Goal: Task Accomplishment & Management: Manage account settings

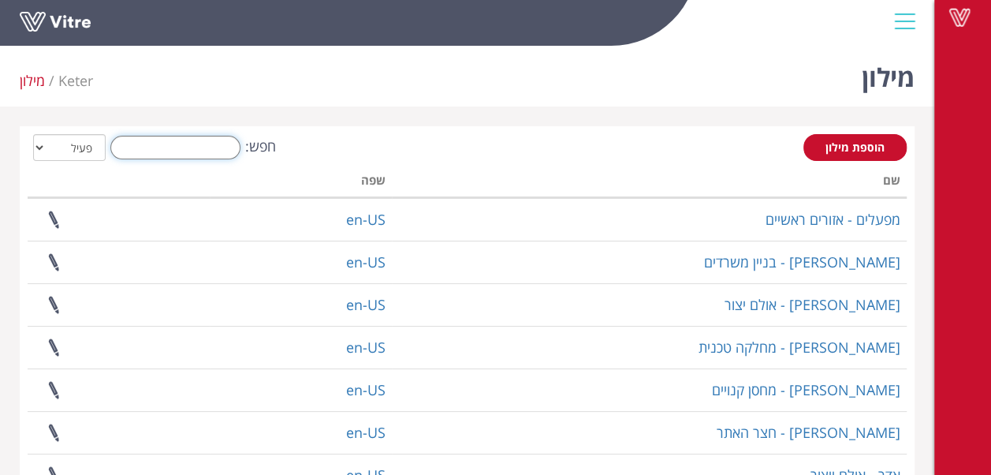
click at [207, 153] on input "חפש:" at bounding box center [175, 148] width 130 height 24
type input "אל"
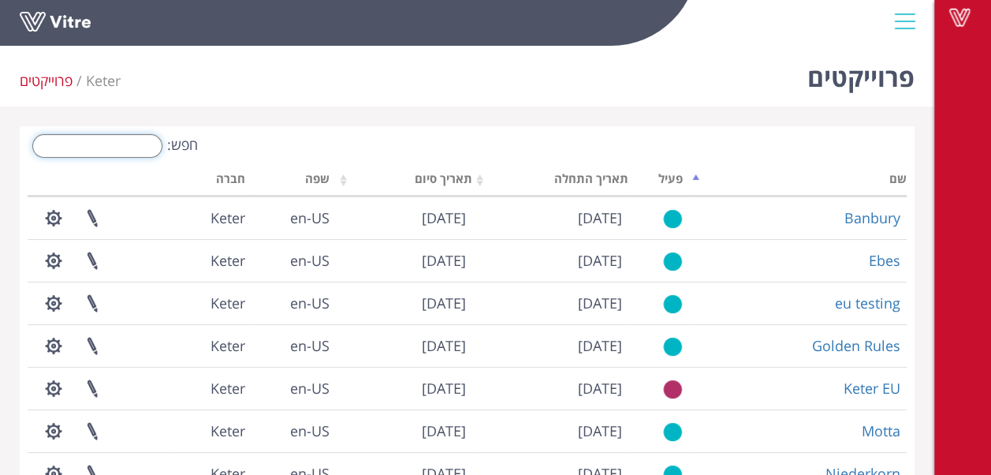
click at [132, 145] on input "חפש:" at bounding box center [97, 146] width 130 height 24
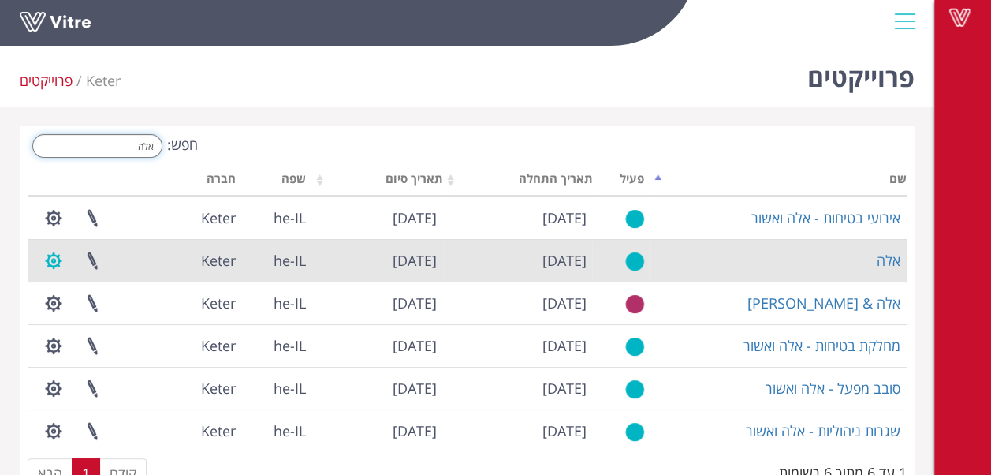
type input "אלה"
click at [52, 258] on button "button" at bounding box center [53, 261] width 39 height 42
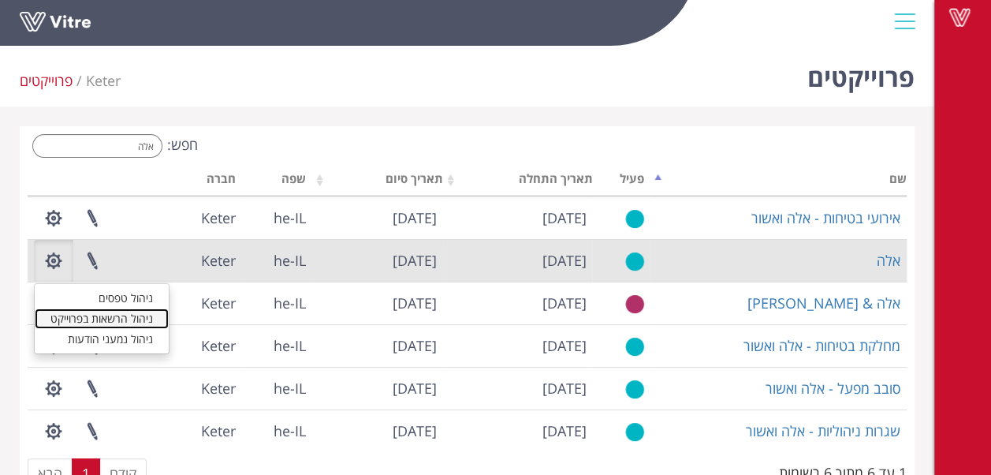
click at [119, 322] on link "ניהול הרשאות בפרוייקט" at bounding box center [102, 318] width 134 height 21
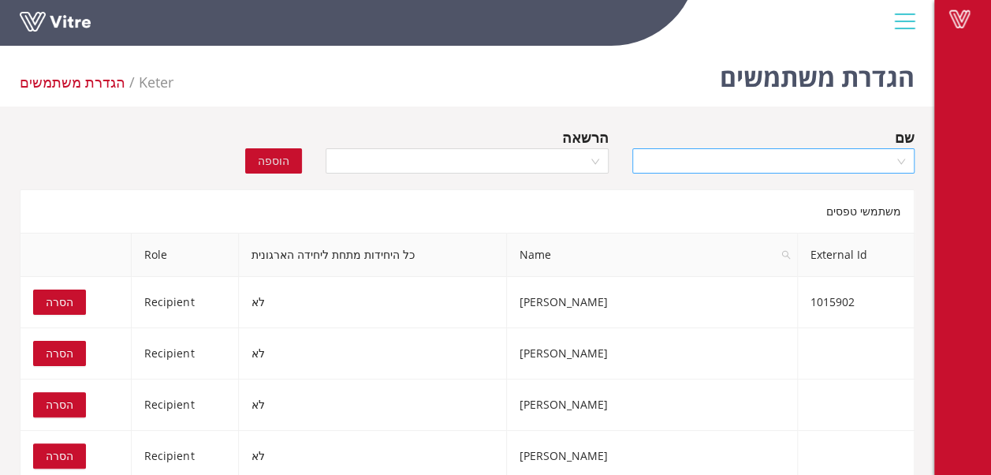
click at [808, 164] on input "search" at bounding box center [768, 161] width 252 height 24
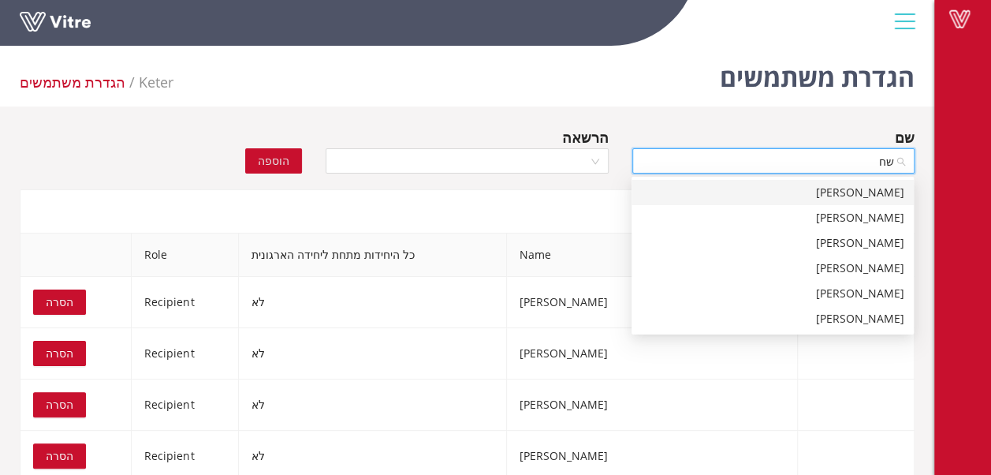
type input "שחא"
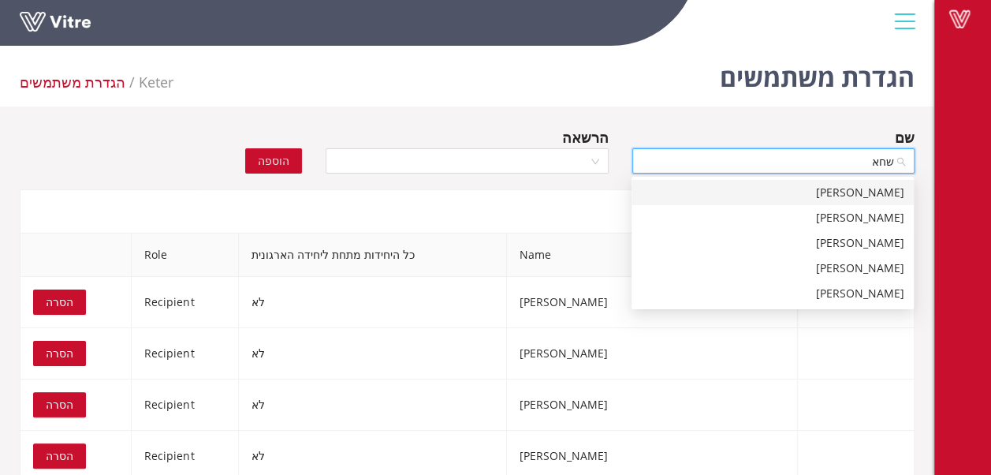
drag, startPoint x: 857, startPoint y: 195, endPoint x: 812, endPoint y: 183, distance: 47.2
click at [855, 195] on div "בקר שחאדה" at bounding box center [772, 192] width 263 height 17
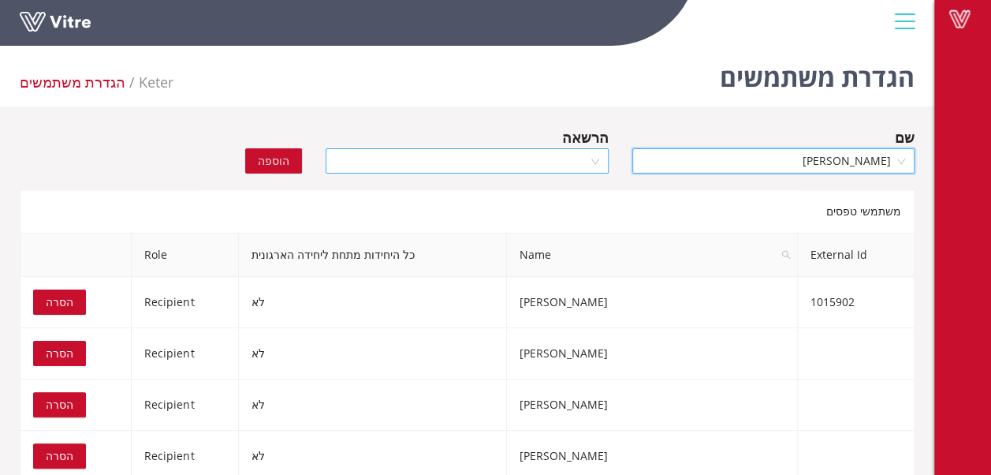
click at [597, 161] on div at bounding box center [467, 160] width 282 height 25
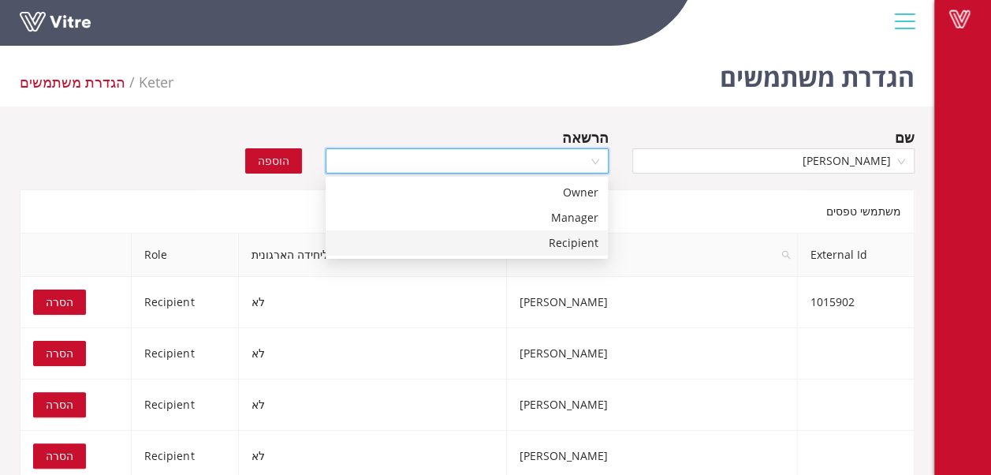
click at [574, 244] on div "Recipient" at bounding box center [466, 242] width 263 height 17
click at [280, 161] on span "הוספה" at bounding box center [274, 160] width 32 height 17
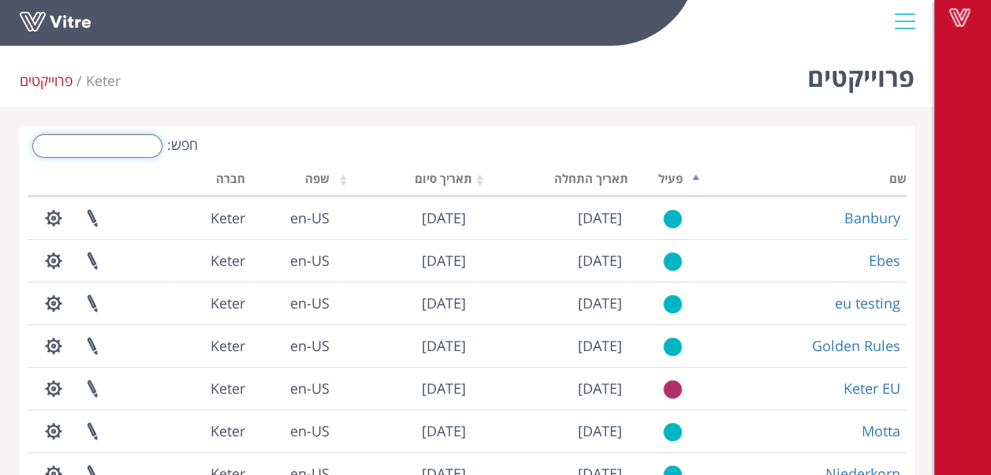
click at [126, 147] on input "חפש:" at bounding box center [97, 146] width 130 height 24
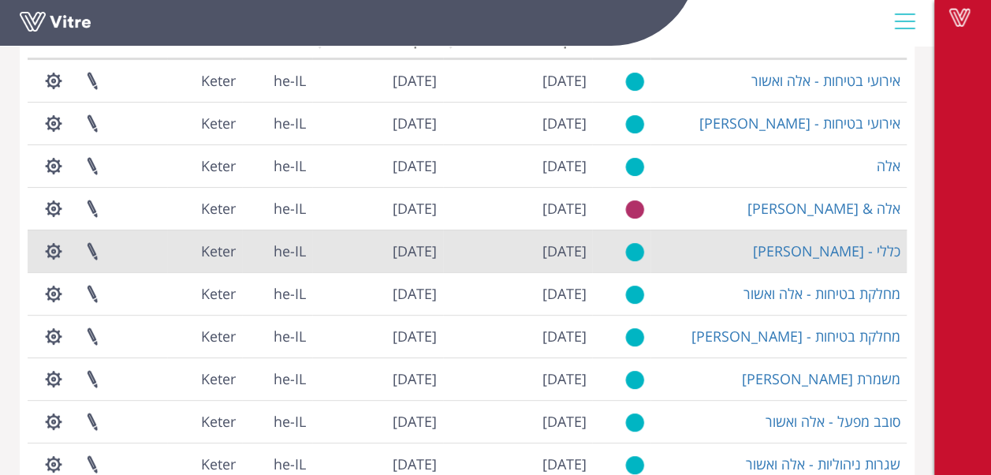
scroll to position [237, 0]
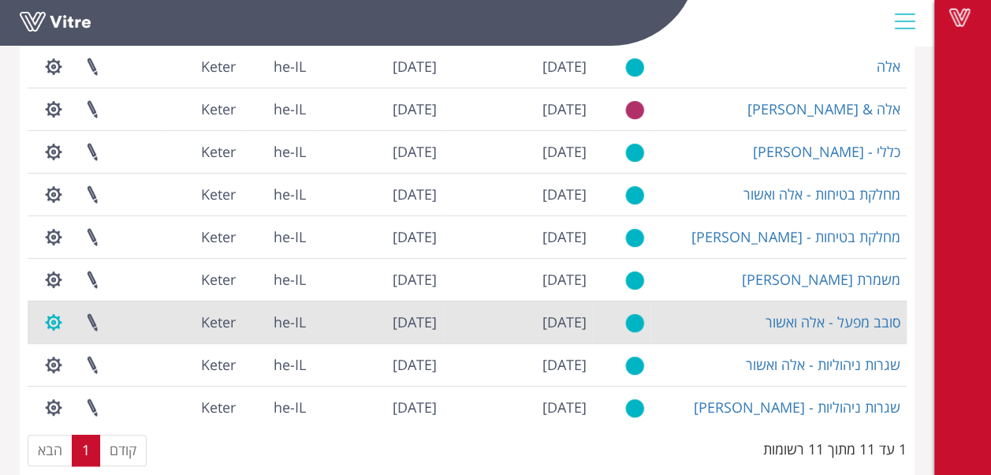
type input "אל"
click at [54, 326] on button "button" at bounding box center [53, 322] width 39 height 42
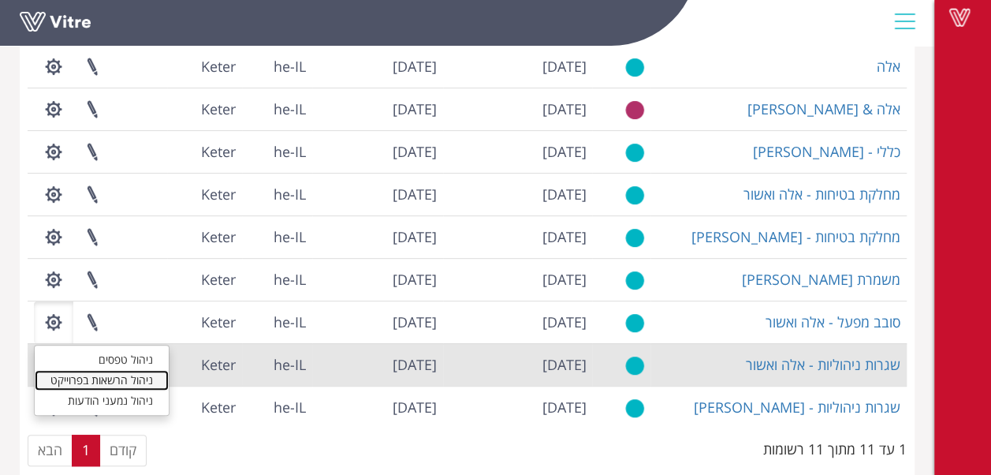
click at [120, 374] on link "ניהול הרשאות בפרוייקט" at bounding box center [102, 380] width 134 height 21
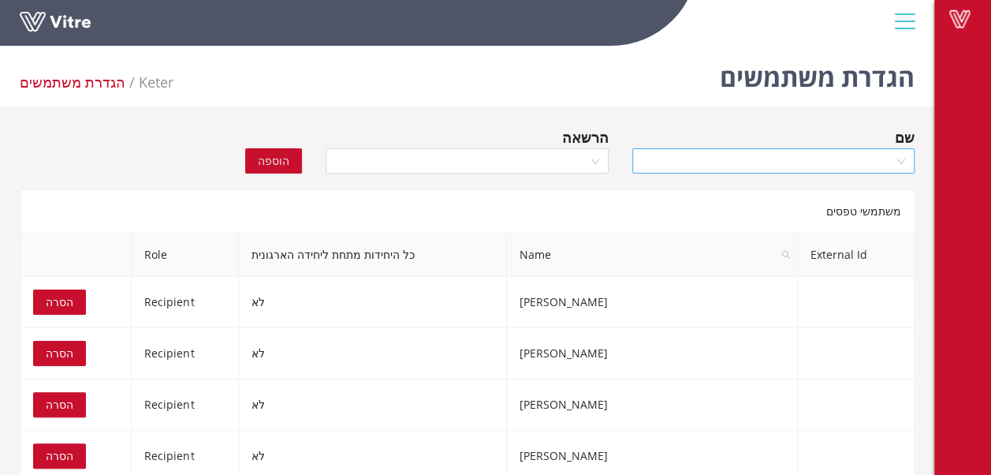
click at [800, 164] on input "search" at bounding box center [768, 161] width 252 height 24
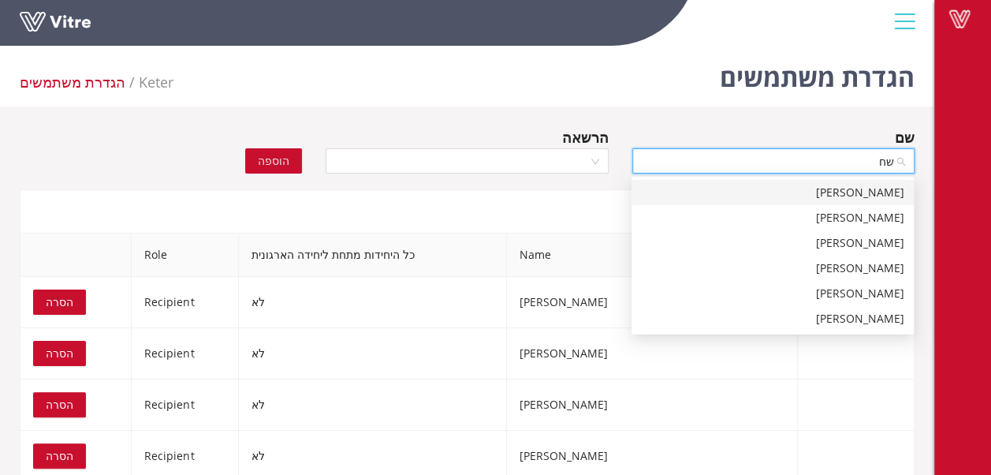
type input "שחא"
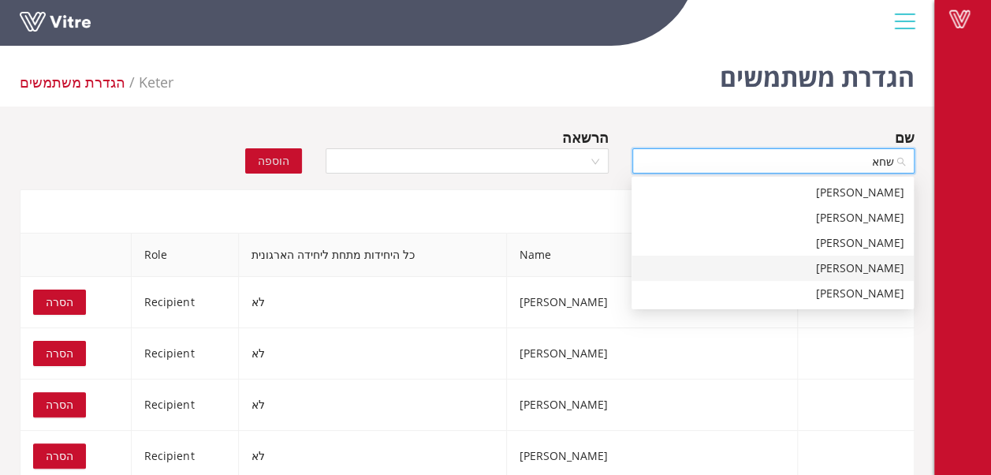
drag, startPoint x: 874, startPoint y: 271, endPoint x: 858, endPoint y: 271, distance: 15.8
click at [872, 269] on div "[PERSON_NAME]" at bounding box center [772, 267] width 263 height 17
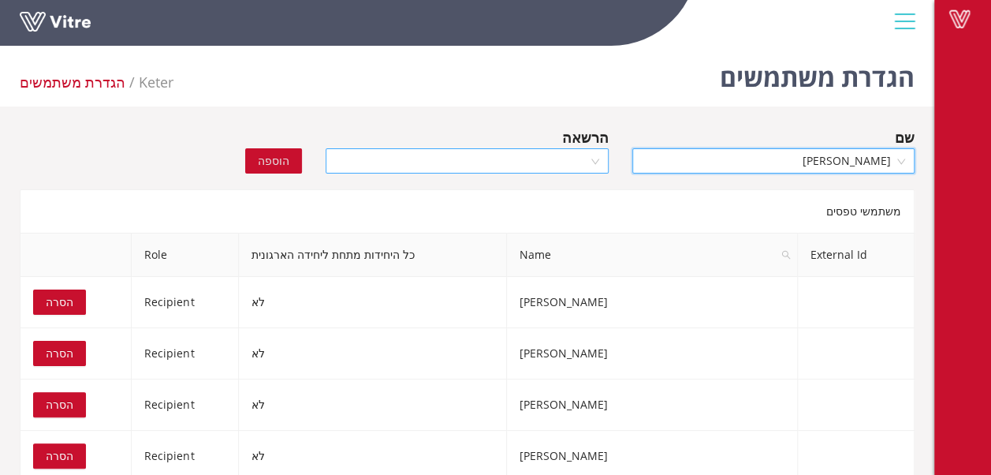
click at [596, 165] on div at bounding box center [467, 160] width 282 height 25
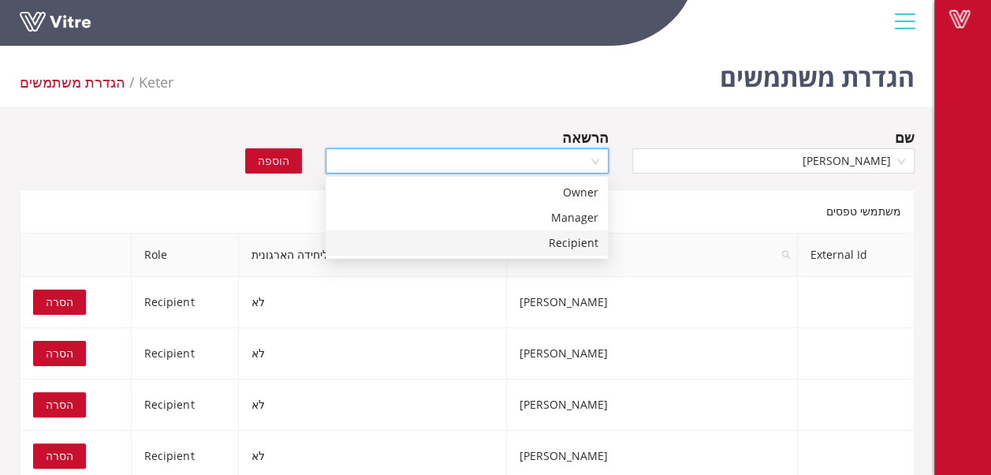
drag, startPoint x: 573, startPoint y: 243, endPoint x: 474, endPoint y: 212, distance: 103.3
click at [563, 234] on div "Recipient" at bounding box center [466, 242] width 263 height 17
click at [287, 160] on span "הוספה" at bounding box center [274, 160] width 32 height 17
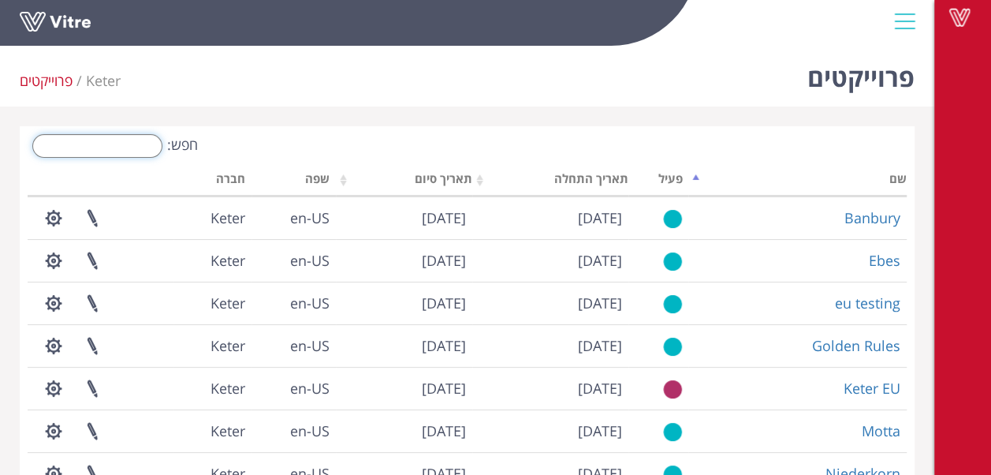
click at [134, 146] on input "חפש:" at bounding box center [97, 146] width 130 height 24
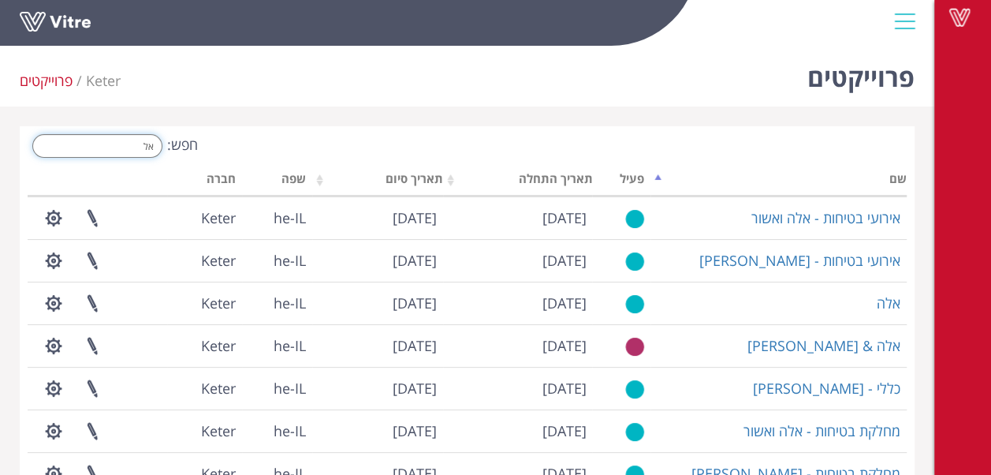
click at [121, 144] on input "אל" at bounding box center [97, 146] width 130 height 24
type input "א"
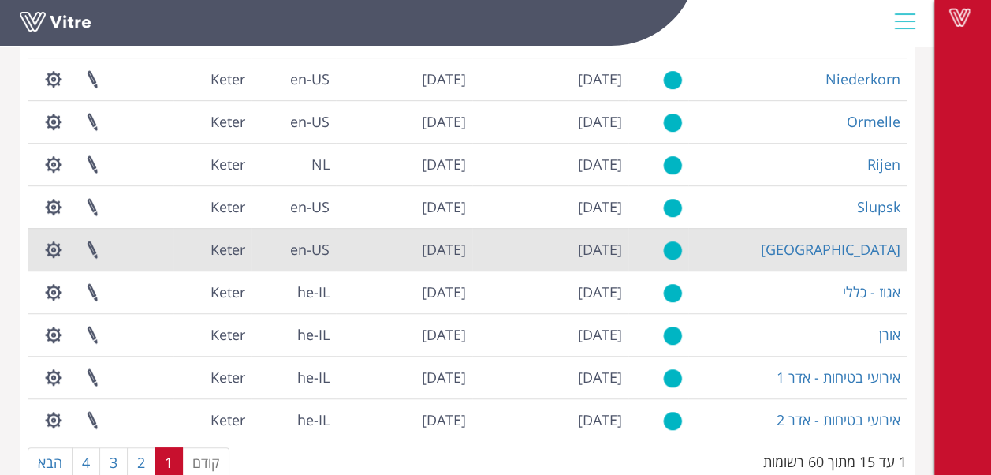
scroll to position [431, 0]
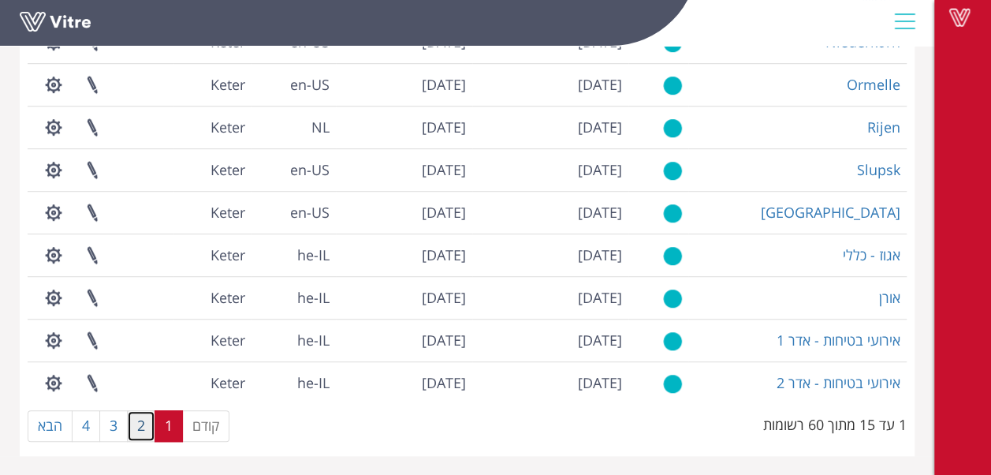
click at [144, 422] on link "2" at bounding box center [141, 426] width 28 height 32
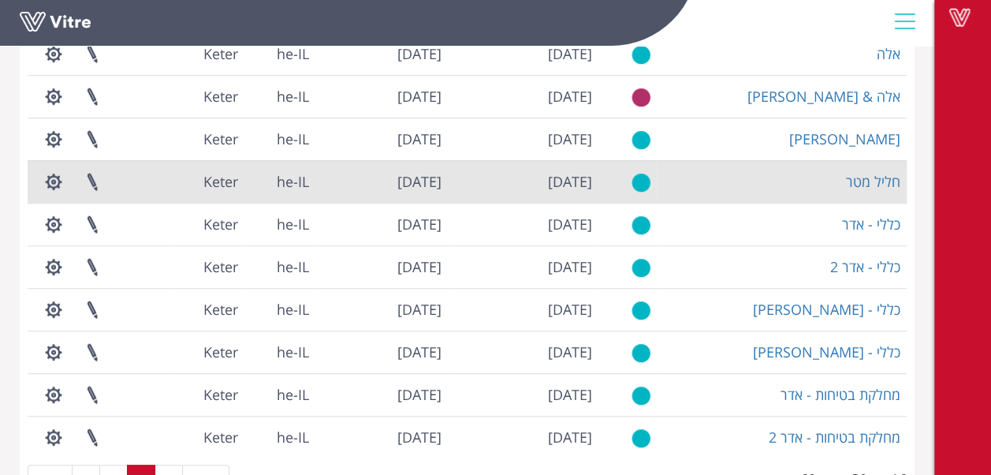
scroll to position [353, 0]
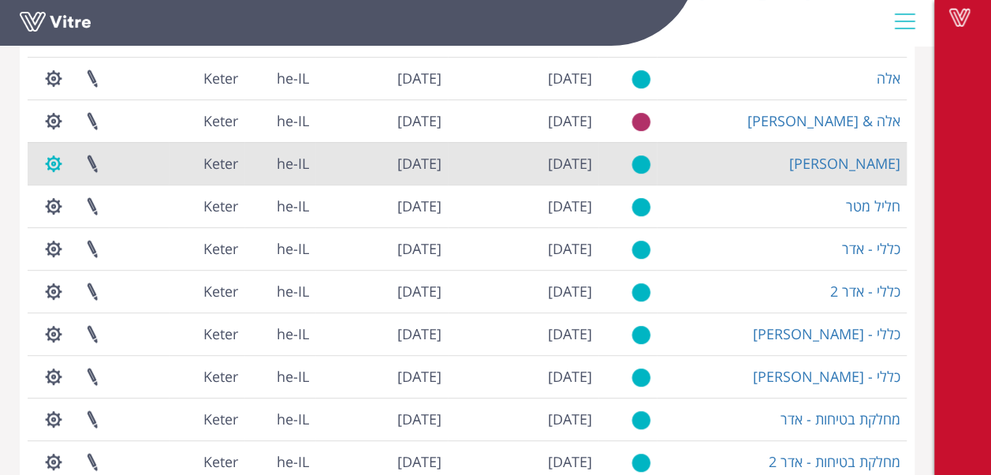
click at [55, 164] on button "button" at bounding box center [53, 164] width 39 height 42
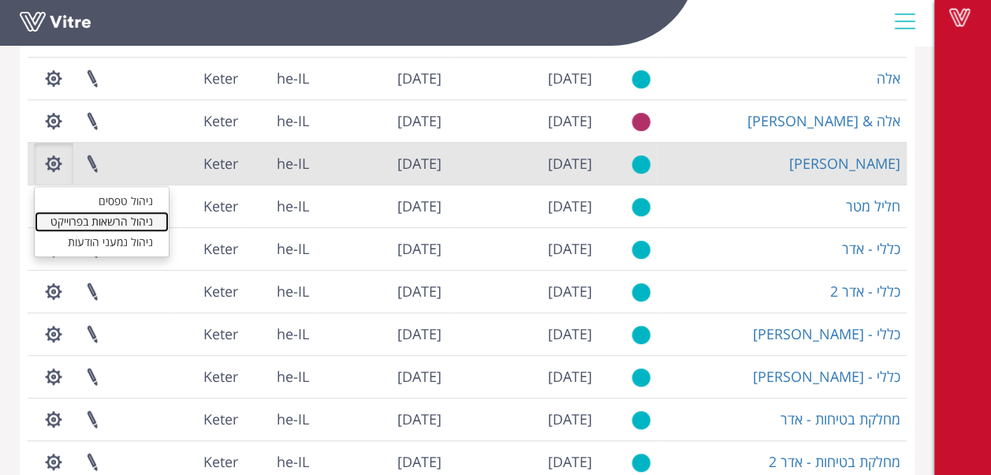
click at [102, 225] on link "ניהול הרשאות בפרוייקט" at bounding box center [102, 221] width 134 height 21
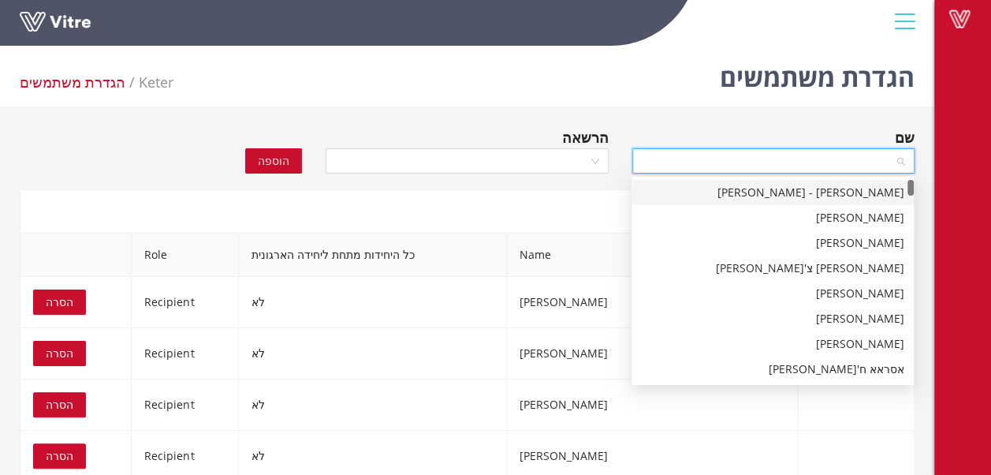
click at [751, 162] on input "search" at bounding box center [768, 161] width 252 height 24
type input "שח"
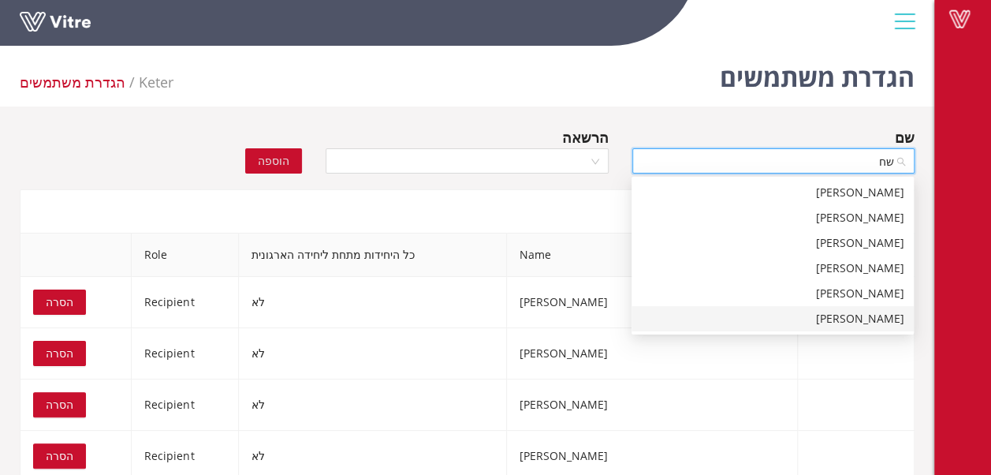
click at [863, 322] on div "בקר שחאדה" at bounding box center [772, 318] width 263 height 17
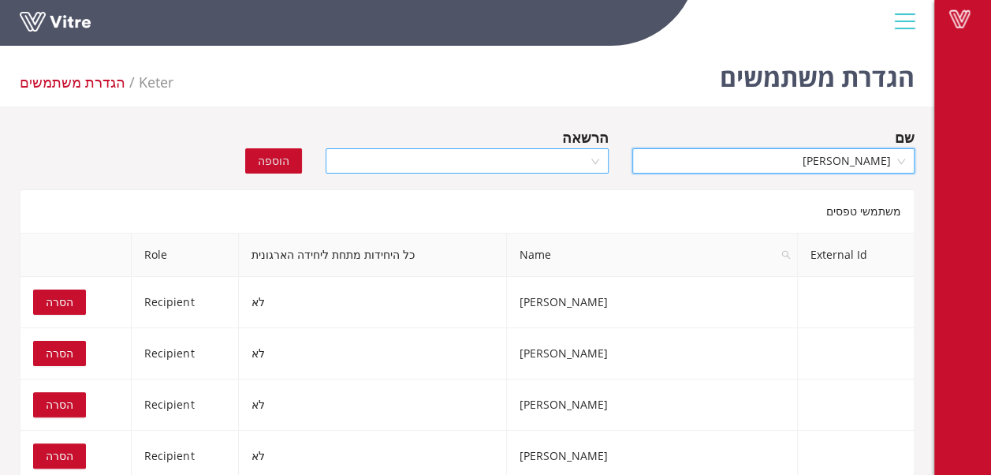
click at [594, 167] on div at bounding box center [467, 160] width 282 height 25
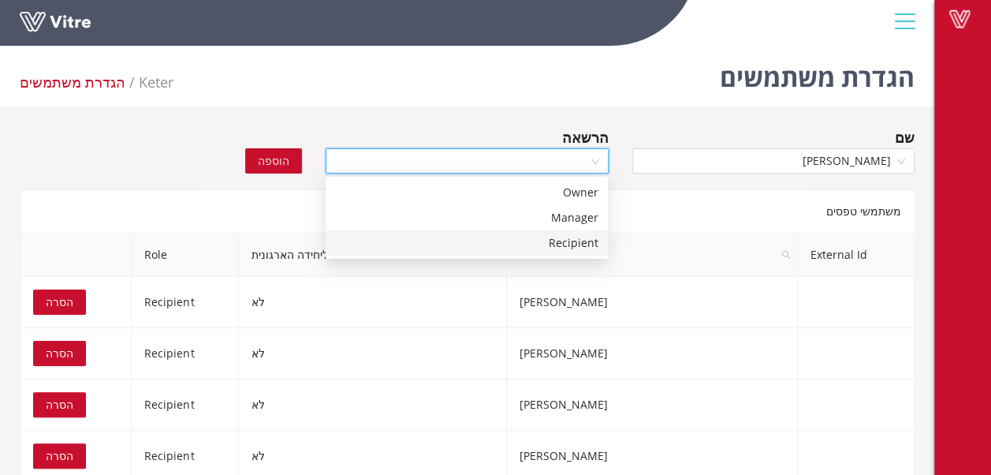
drag, startPoint x: 576, startPoint y: 243, endPoint x: 558, endPoint y: 232, distance: 20.6
click at [571, 240] on div "Recipient" at bounding box center [466, 242] width 263 height 17
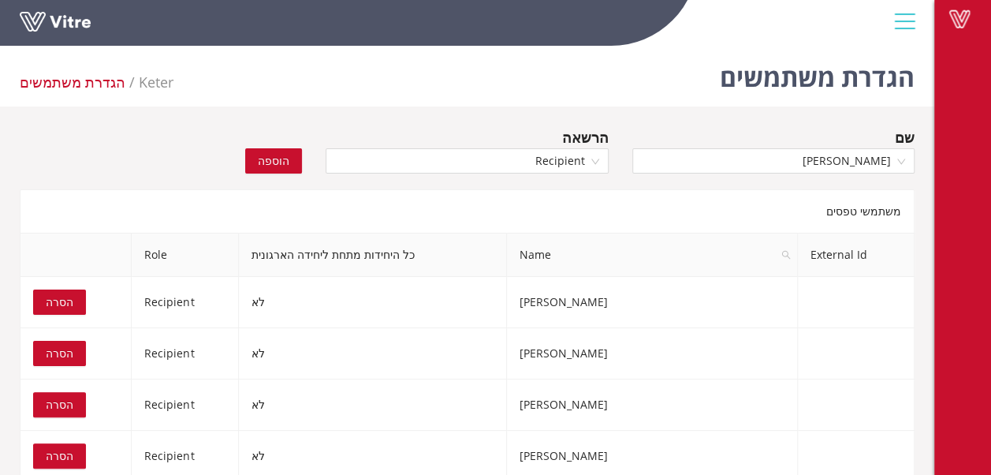
drag, startPoint x: 270, startPoint y: 162, endPoint x: 260, endPoint y: 165, distance: 9.8
click at [268, 162] on span "הוספה" at bounding box center [274, 160] width 32 height 17
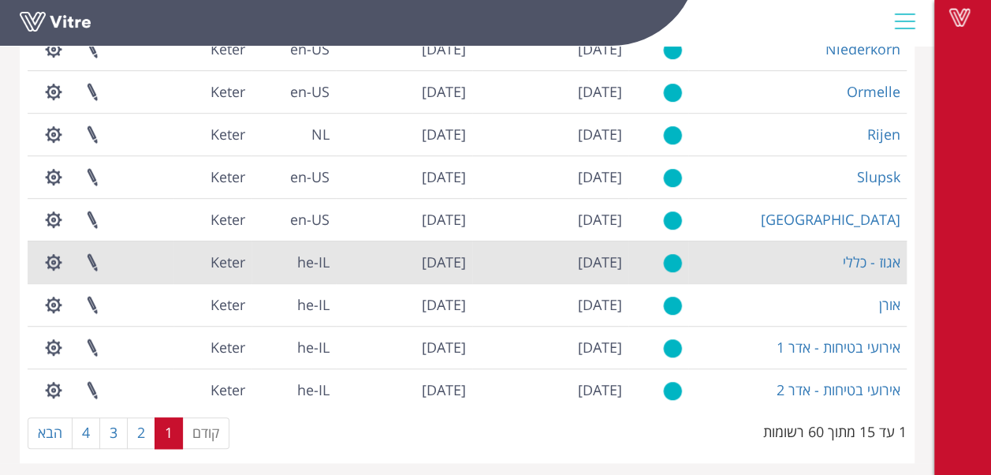
scroll to position [431, 0]
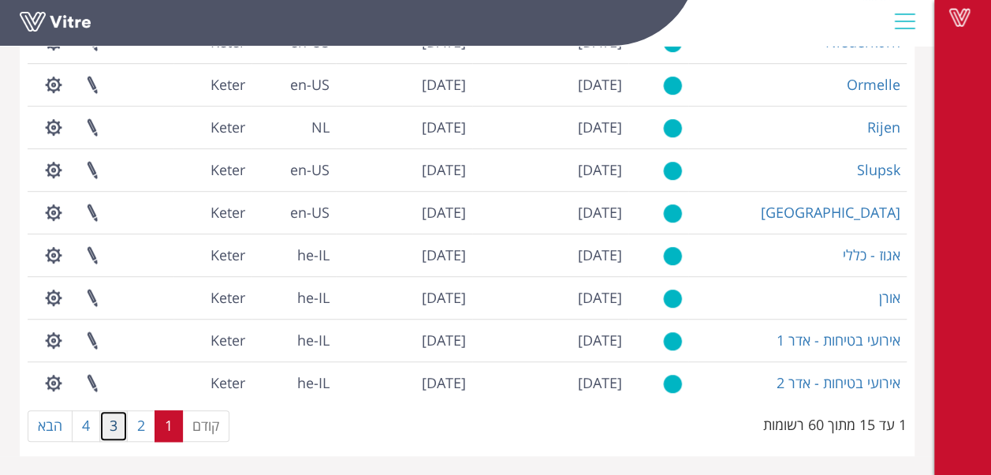
click at [123, 426] on link "3" at bounding box center [113, 426] width 28 height 32
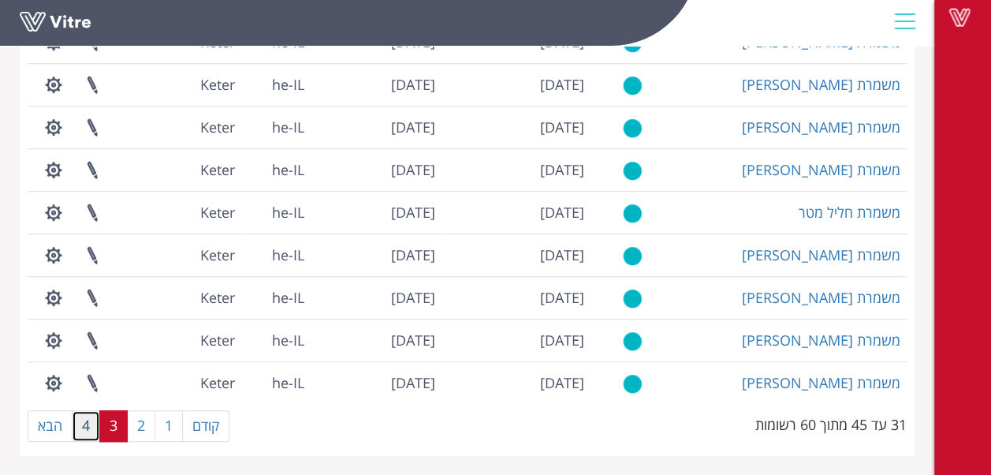
click at [90, 425] on link "4" at bounding box center [86, 426] width 28 height 32
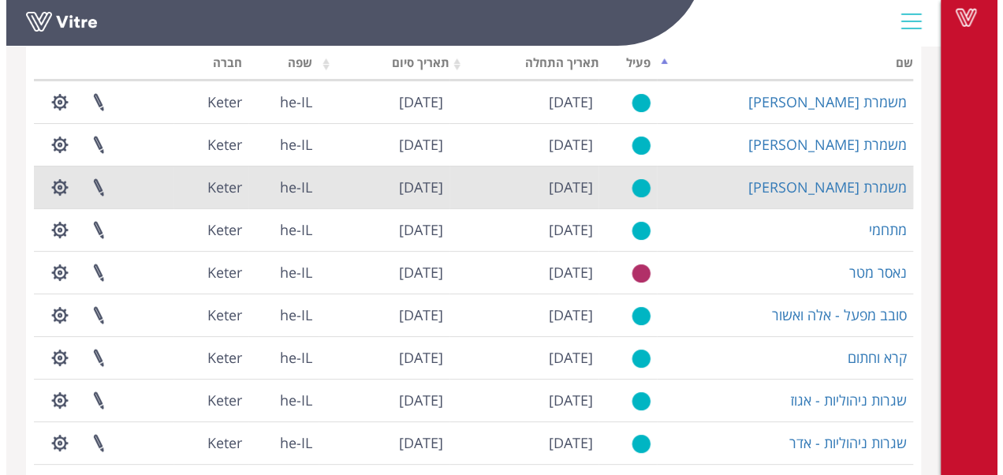
scroll to position [0, 0]
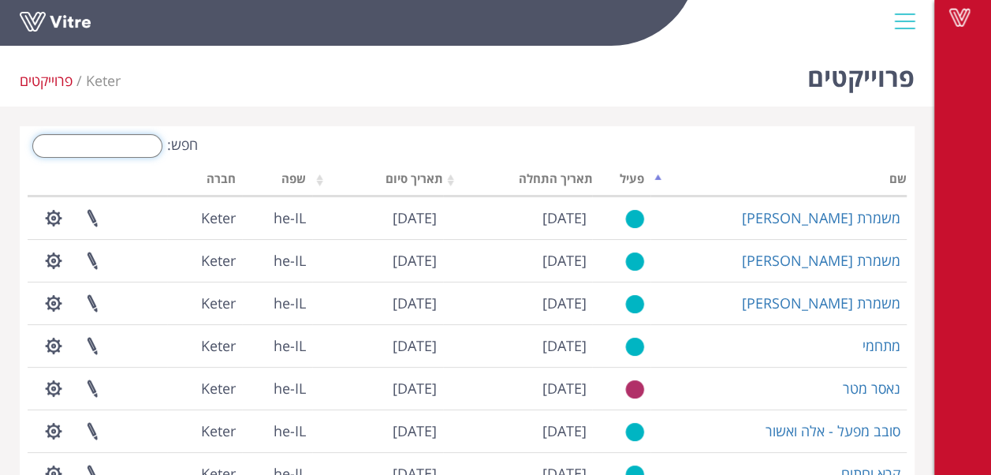
click at [136, 140] on input "חפש:" at bounding box center [97, 146] width 130 height 24
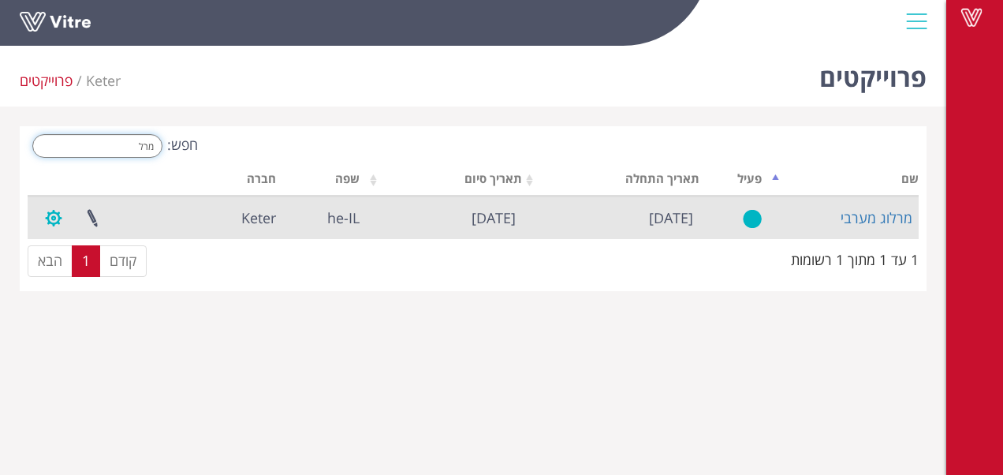
type input "מרל"
click at [51, 222] on button "button" at bounding box center [53, 218] width 39 height 42
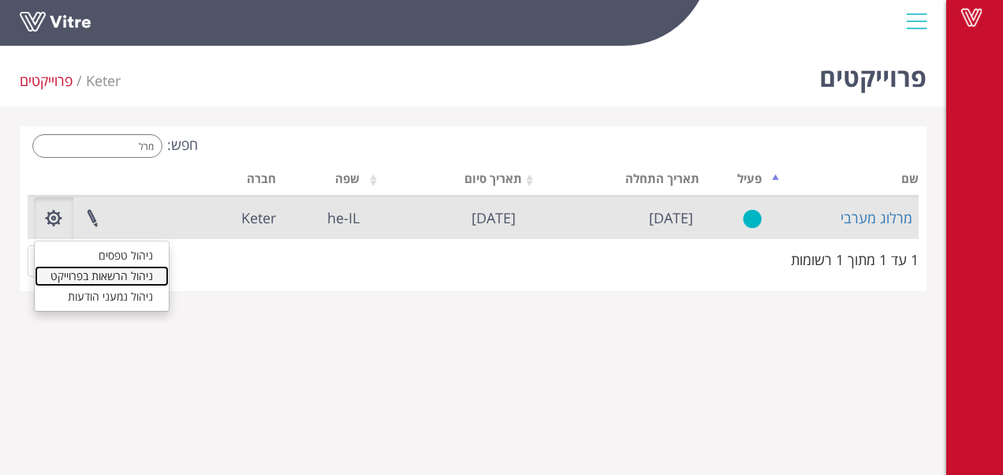
click at [99, 276] on link "ניהול הרשאות בפרוייקט" at bounding box center [102, 276] width 134 height 21
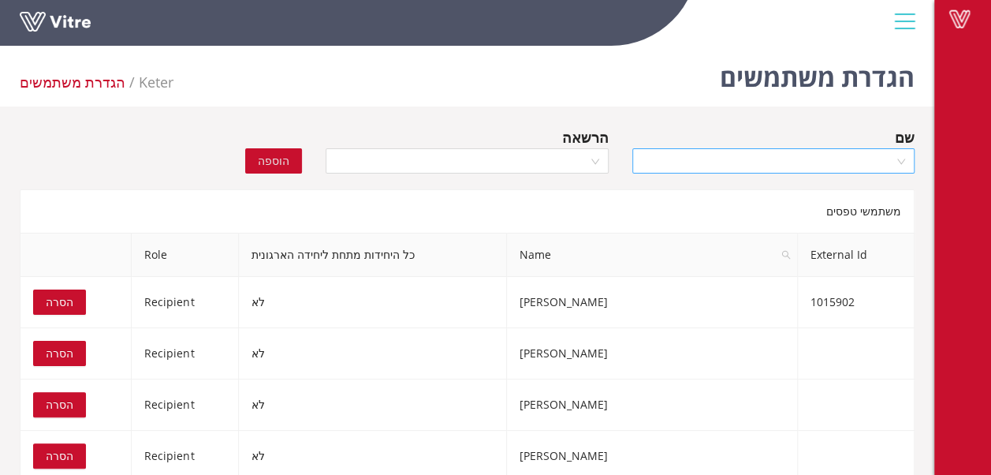
click at [790, 154] on input "search" at bounding box center [768, 161] width 252 height 24
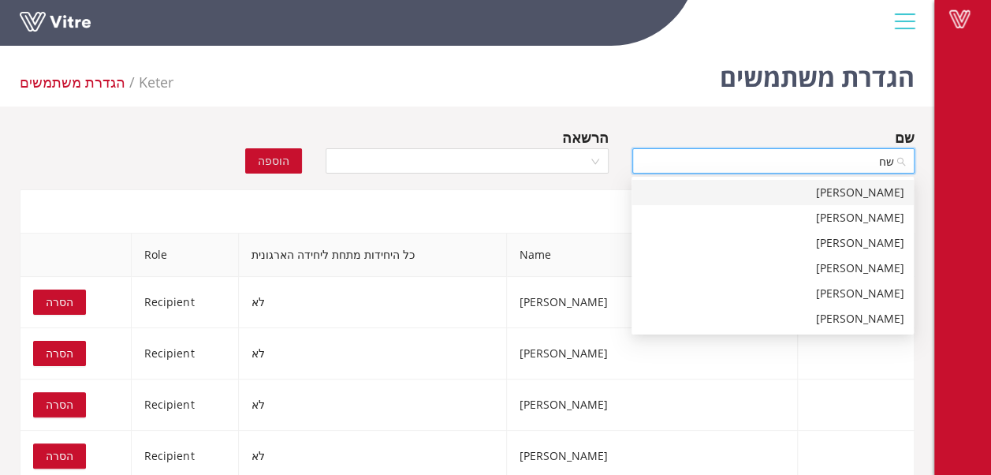
type input "שחא"
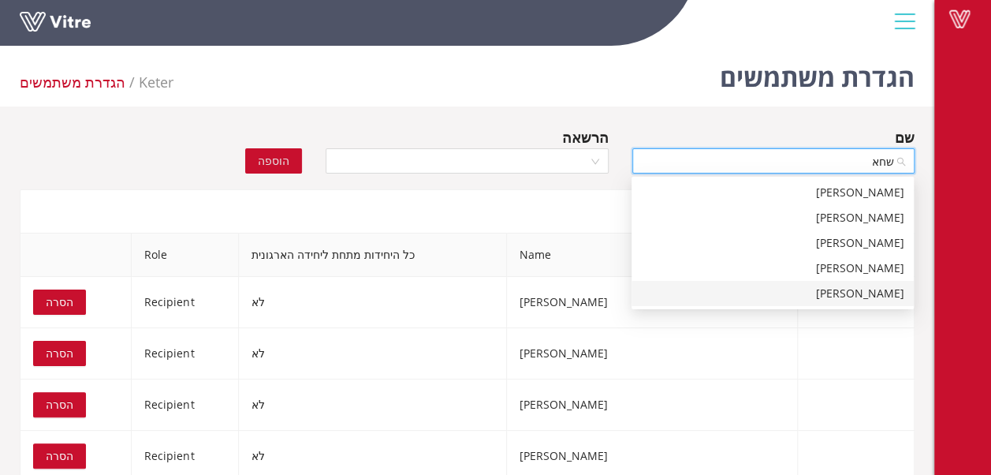
click at [866, 297] on div "[PERSON_NAME]" at bounding box center [772, 293] width 263 height 17
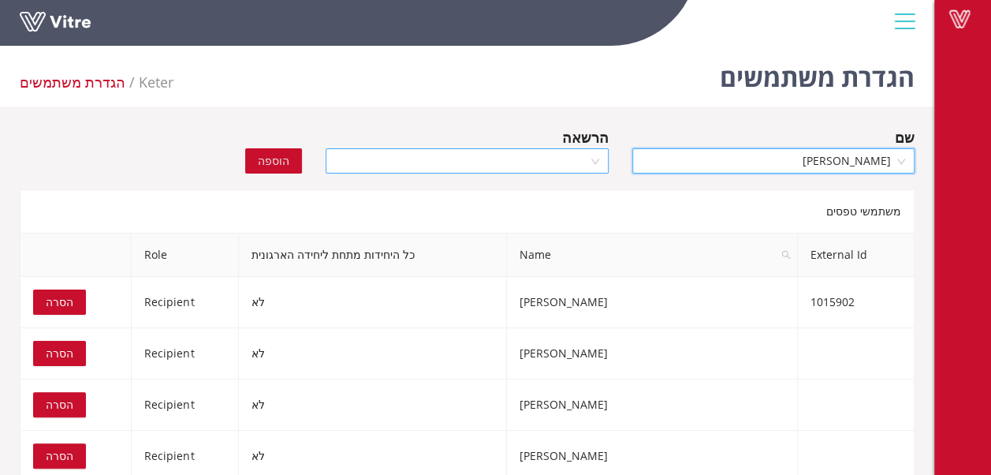
click at [590, 162] on div at bounding box center [467, 160] width 282 height 25
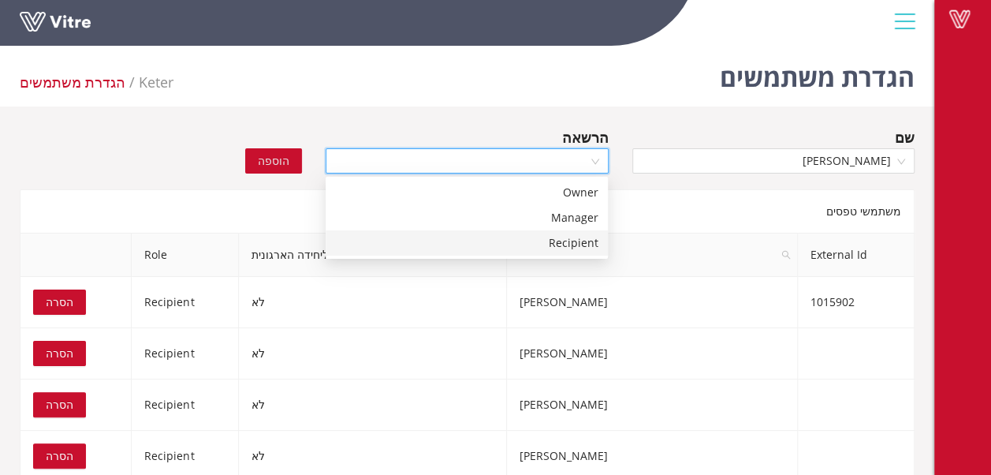
drag, startPoint x: 576, startPoint y: 245, endPoint x: 557, endPoint y: 233, distance: 22.7
click at [573, 244] on div "Recipient" at bounding box center [466, 242] width 263 height 17
click at [276, 165] on span "הוספה" at bounding box center [274, 160] width 32 height 17
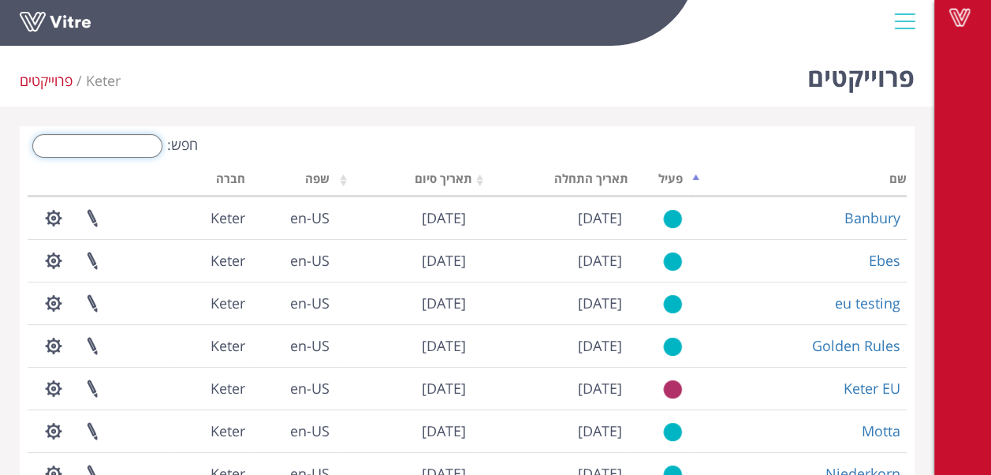
click at [129, 148] on input "חפש:" at bounding box center [97, 146] width 130 height 24
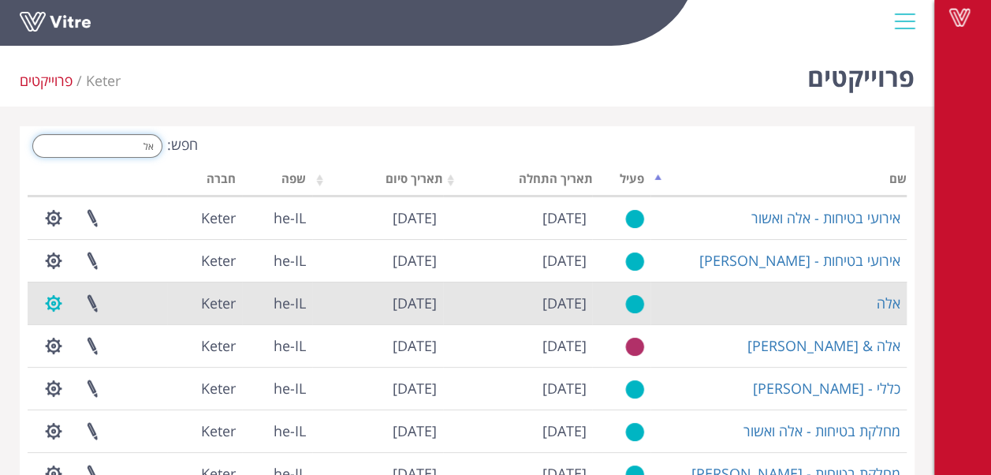
type input "אל"
click at [51, 308] on button "button" at bounding box center [53, 303] width 39 height 42
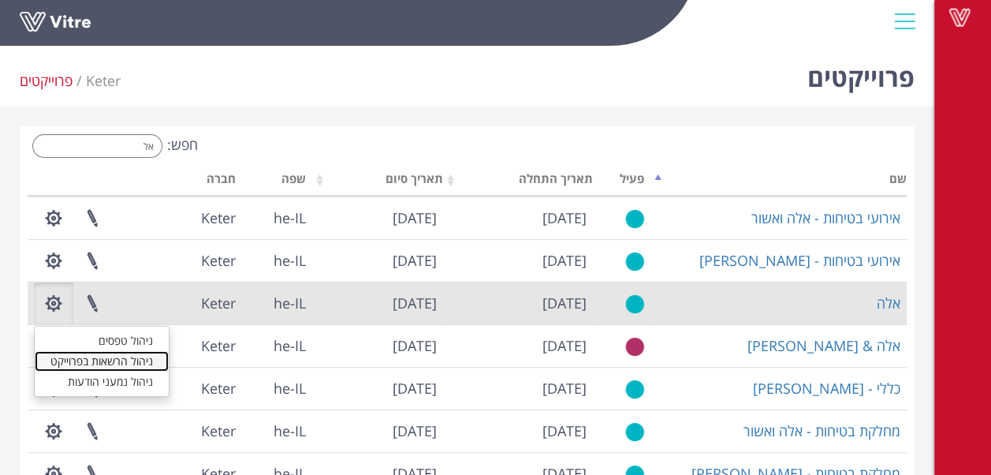
click at [111, 363] on link "ניהול הרשאות בפרוייקט" at bounding box center [102, 361] width 134 height 21
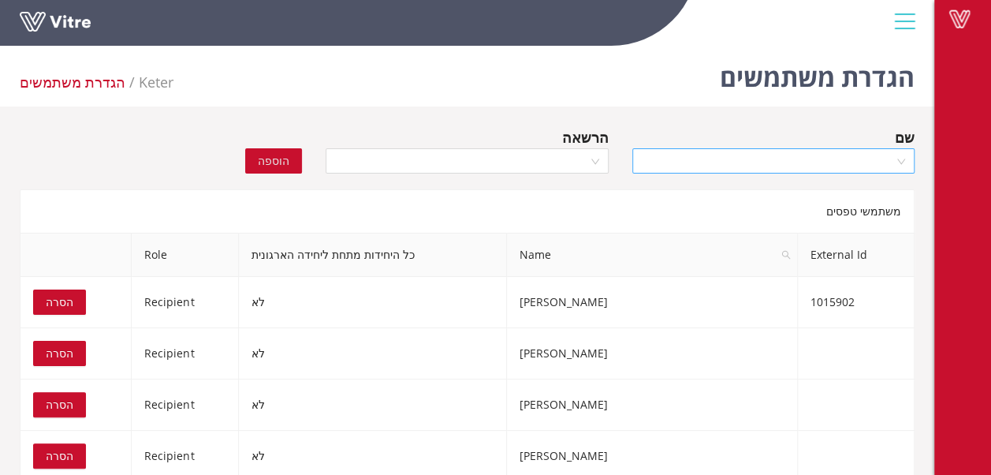
click at [779, 169] on input "search" at bounding box center [768, 161] width 252 height 24
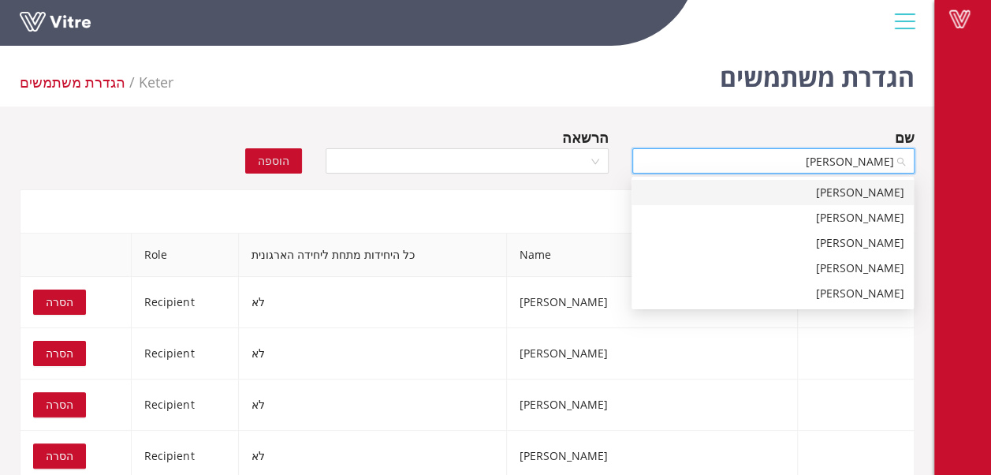
type input "[PERSON_NAME]"
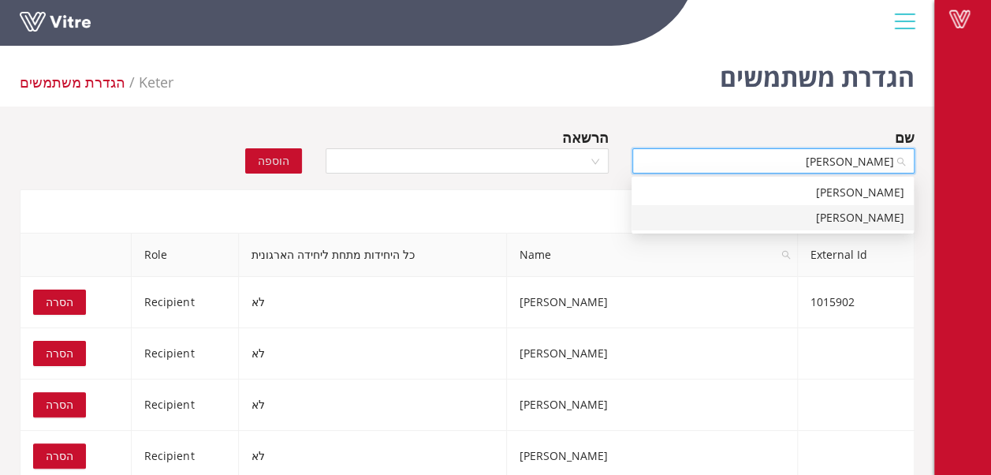
click at [859, 219] on div "[PERSON_NAME]" at bounding box center [772, 217] width 263 height 17
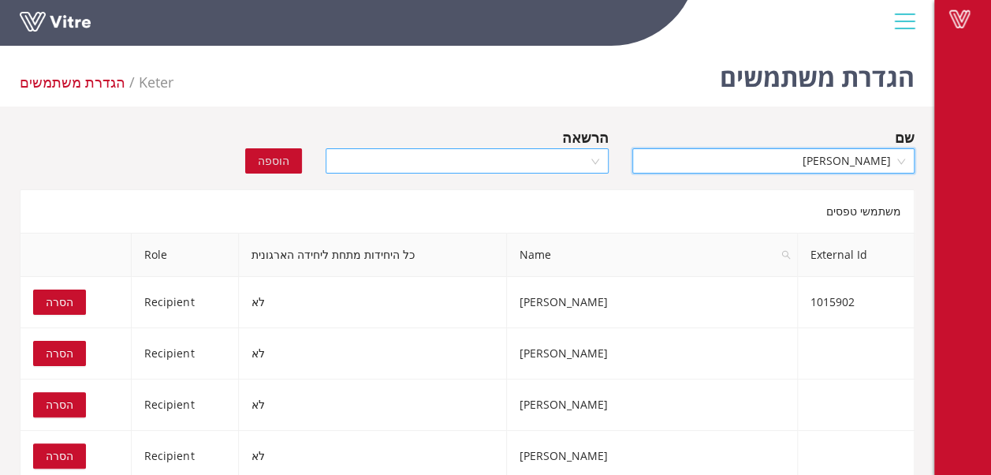
drag, startPoint x: 600, startPoint y: 159, endPoint x: 594, endPoint y: 165, distance: 8.4
click at [599, 159] on div at bounding box center [467, 160] width 282 height 25
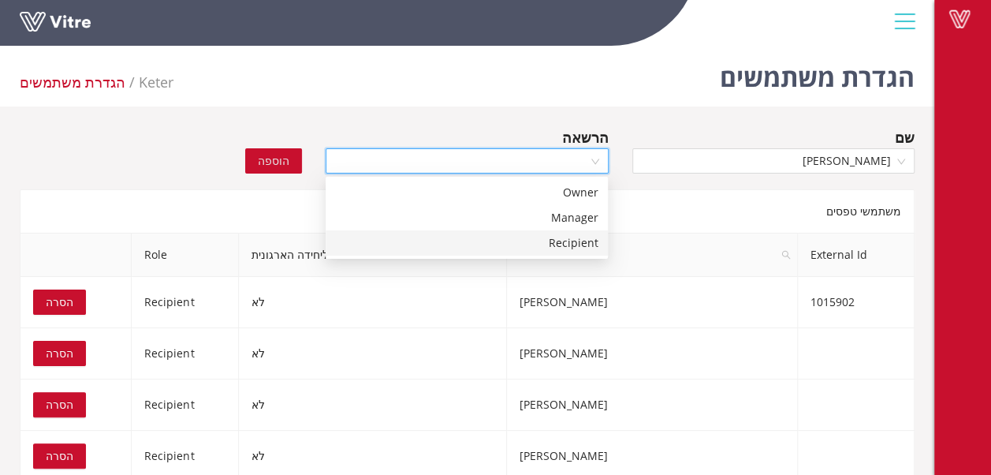
click at [582, 247] on div "Recipient" at bounding box center [466, 242] width 263 height 17
click at [287, 163] on span "הוספה" at bounding box center [274, 160] width 32 height 17
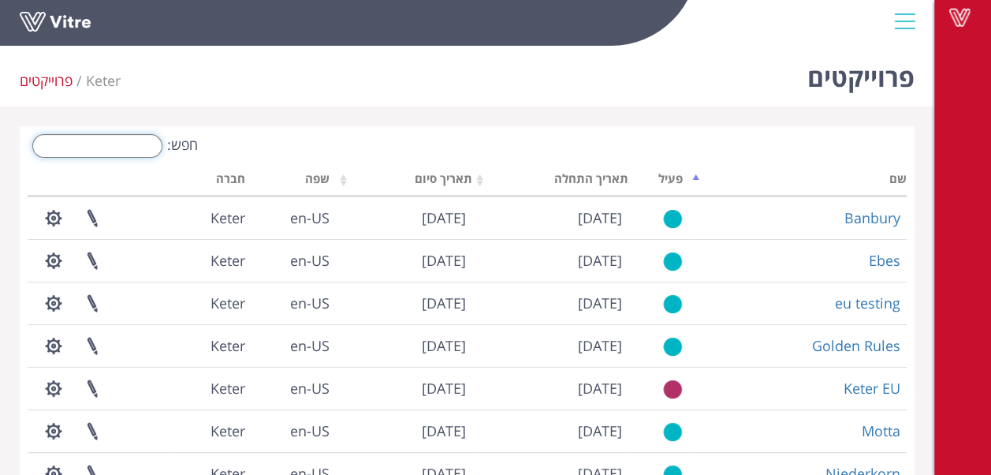
click at [103, 141] on input "חפש:" at bounding box center [97, 146] width 130 height 24
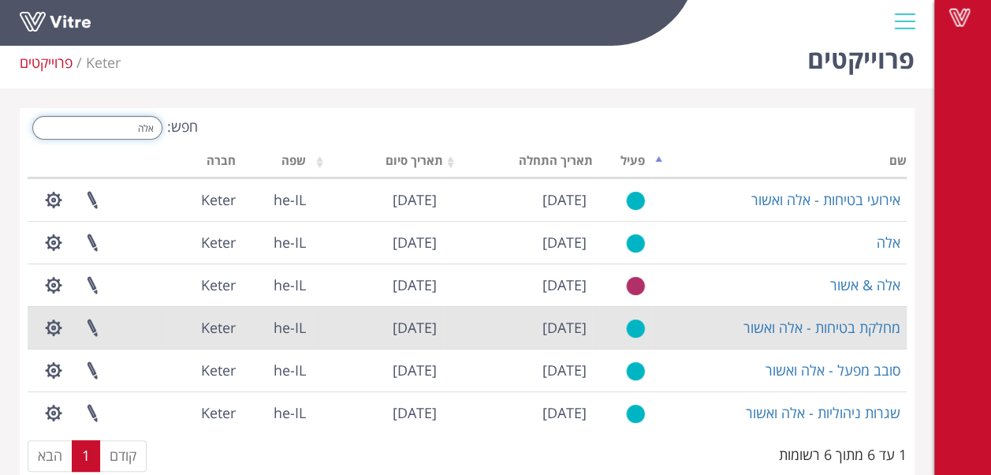
scroll to position [48, 0]
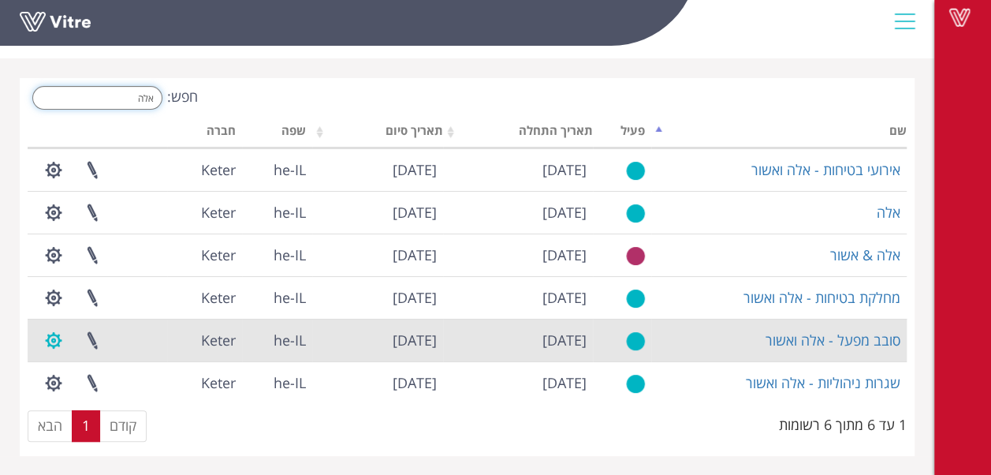
type input "אלה"
click at [63, 339] on button "button" at bounding box center [53, 340] width 39 height 42
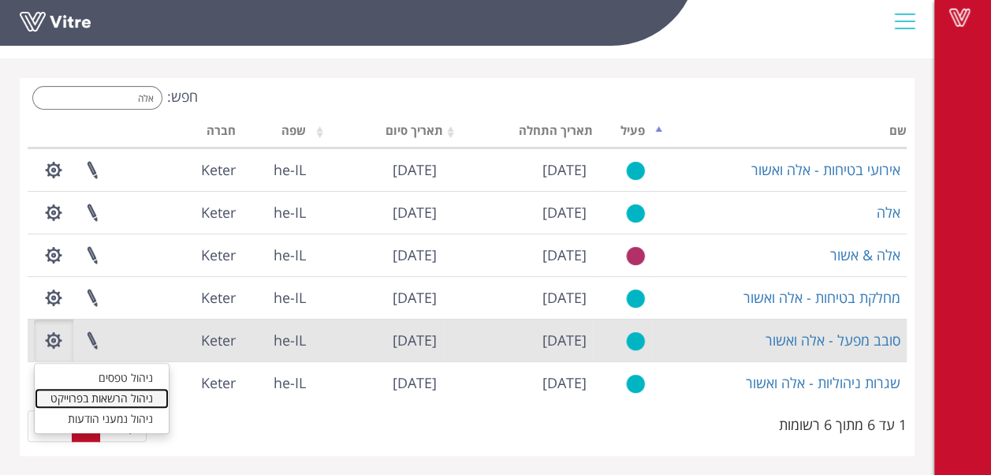
click at [125, 397] on link "ניהול הרשאות בפרוייקט" at bounding box center [102, 398] width 134 height 21
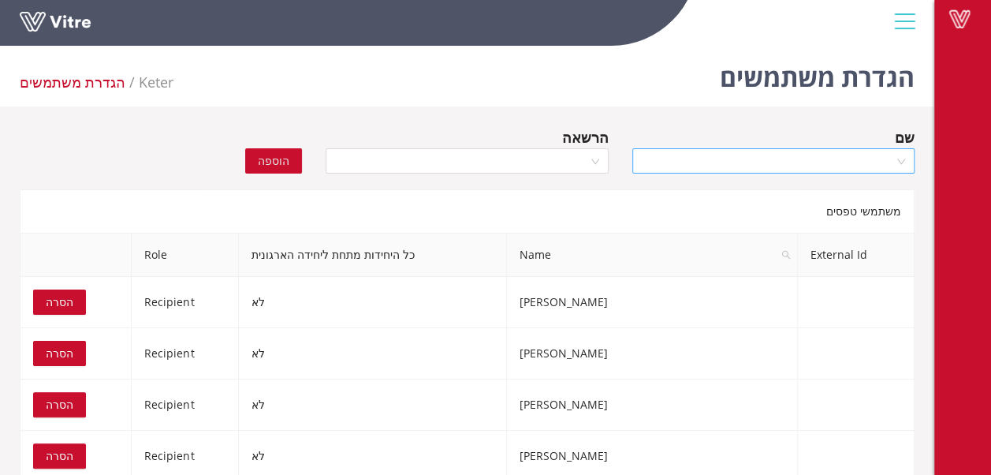
click at [800, 156] on input "search" at bounding box center [768, 161] width 252 height 24
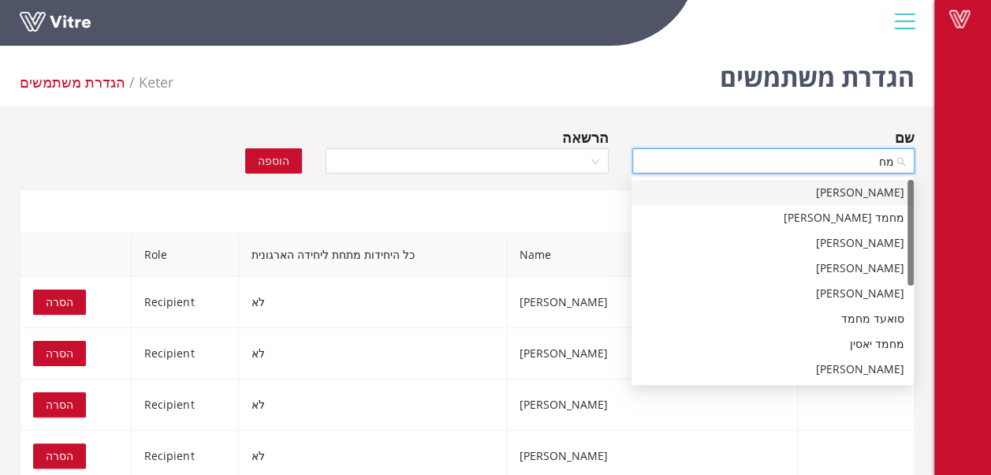
type input "מ"
type input "אחמד א"
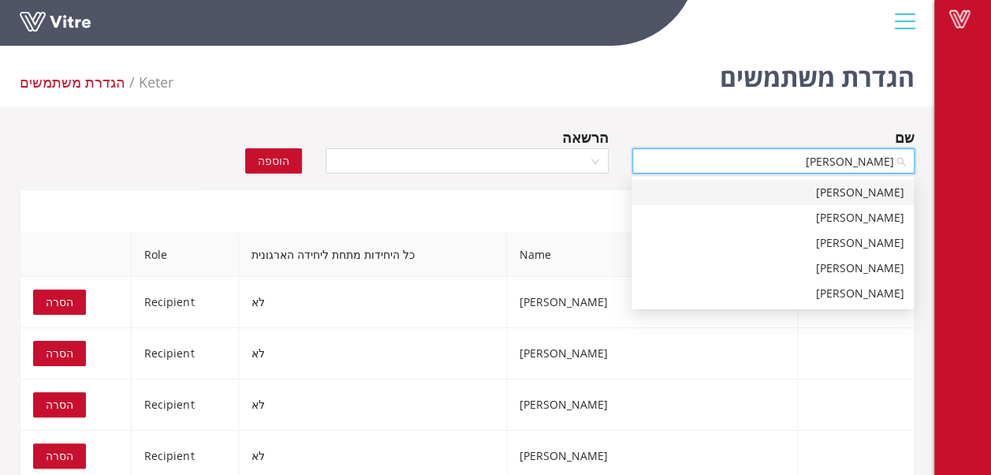
click at [855, 190] on div "אחמד אדאח" at bounding box center [772, 192] width 263 height 17
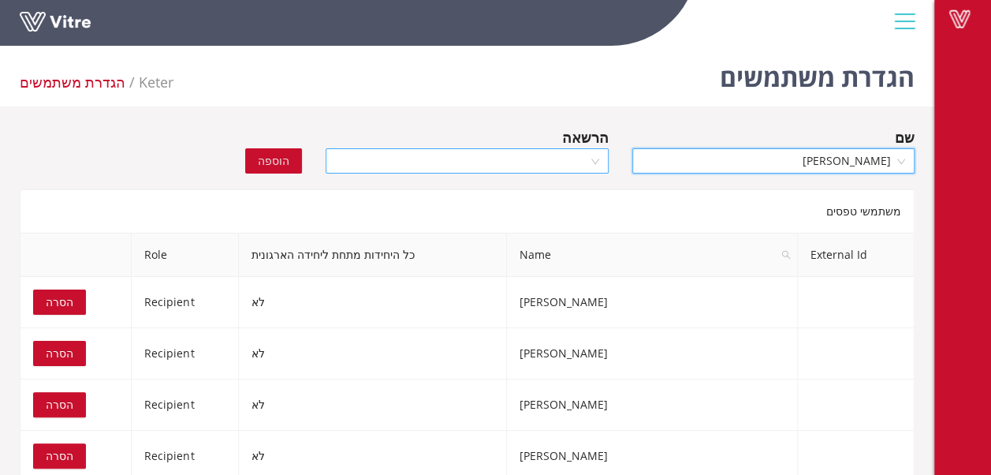
click at [592, 159] on div at bounding box center [467, 160] width 282 height 25
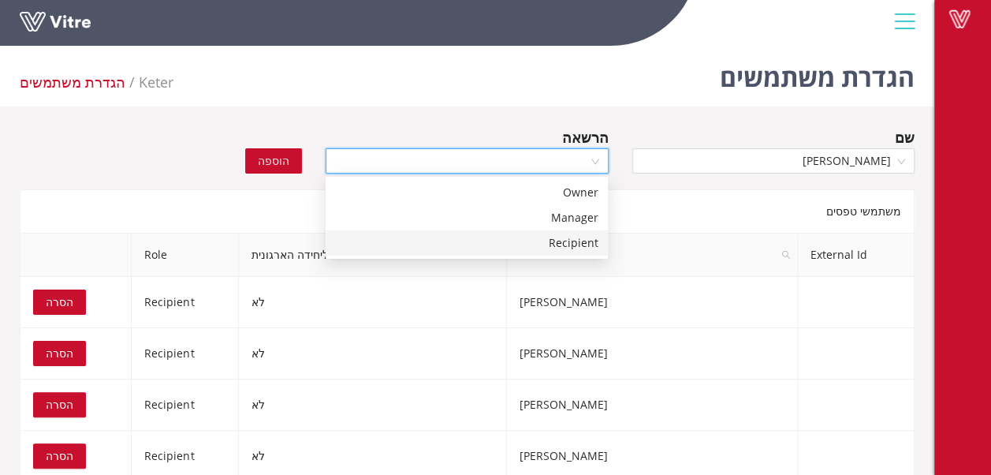
click at [572, 248] on div "Recipient" at bounding box center [466, 242] width 263 height 17
click at [275, 162] on span "הוספה" at bounding box center [274, 160] width 32 height 17
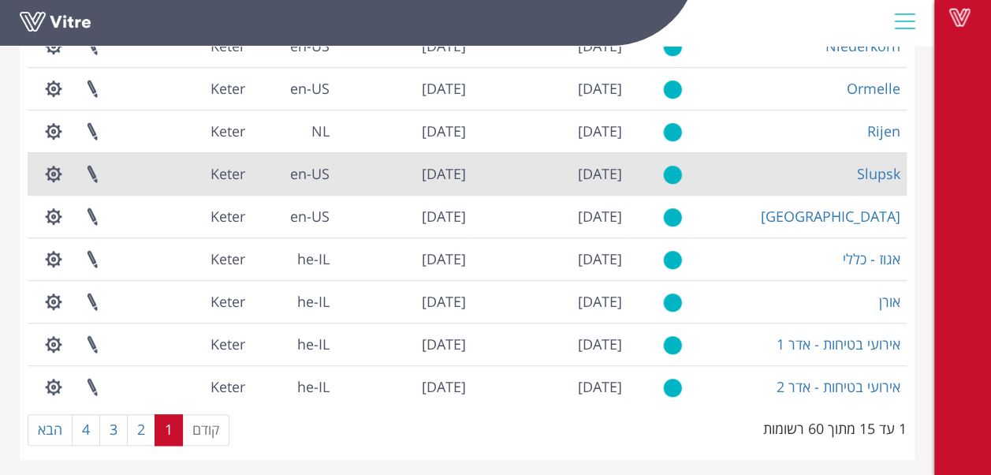
scroll to position [431, 0]
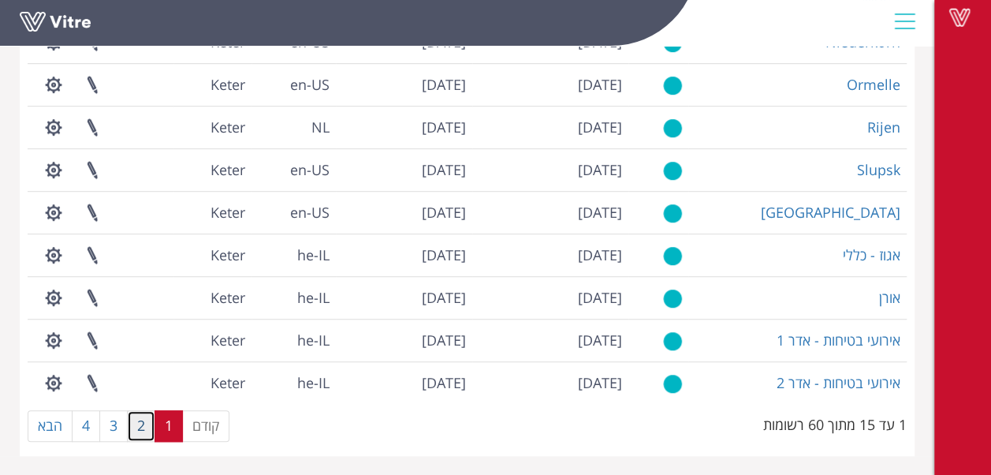
click at [142, 427] on link "2" at bounding box center [141, 426] width 28 height 32
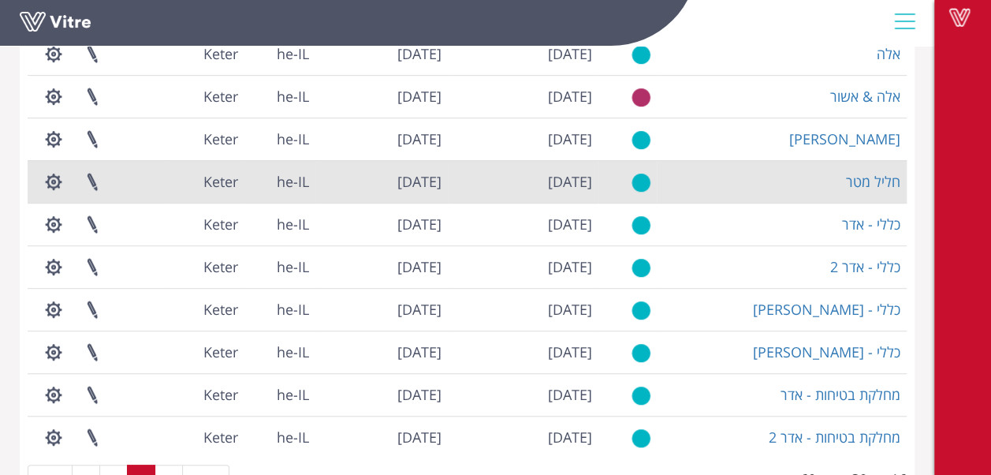
scroll to position [353, 0]
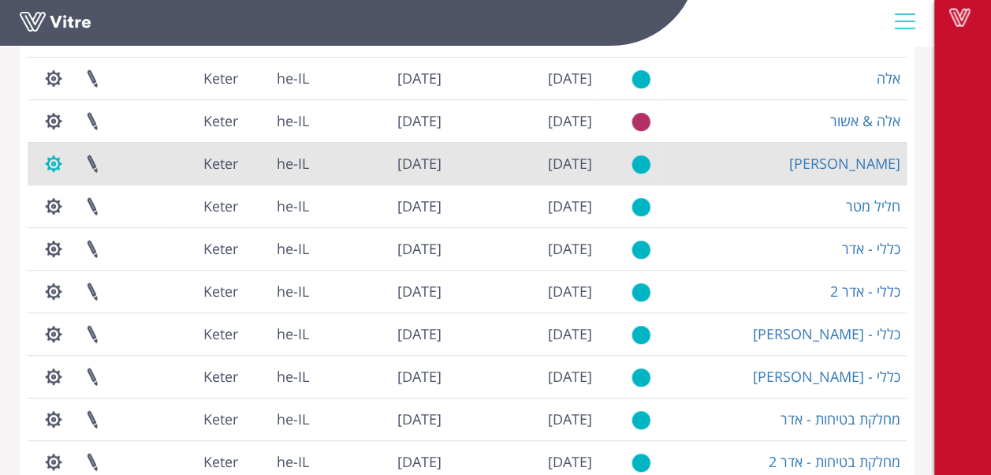
click at [58, 172] on button "button" at bounding box center [53, 164] width 39 height 42
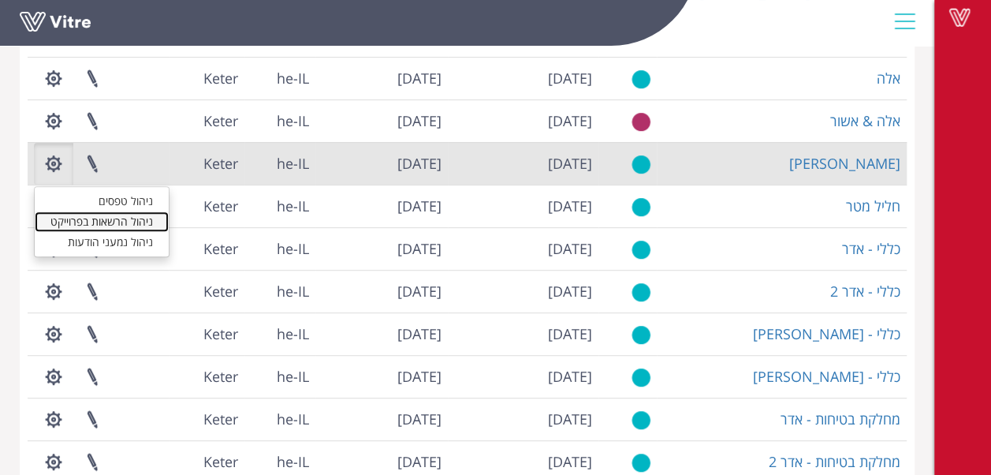
click at [127, 222] on link "ניהול הרשאות בפרוייקט" at bounding box center [102, 221] width 134 height 21
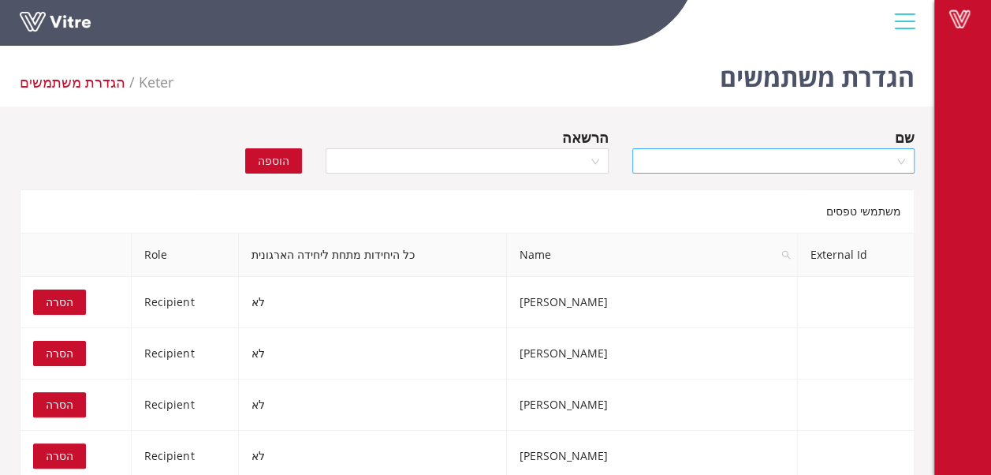
click at [741, 154] on input "search" at bounding box center [768, 161] width 252 height 24
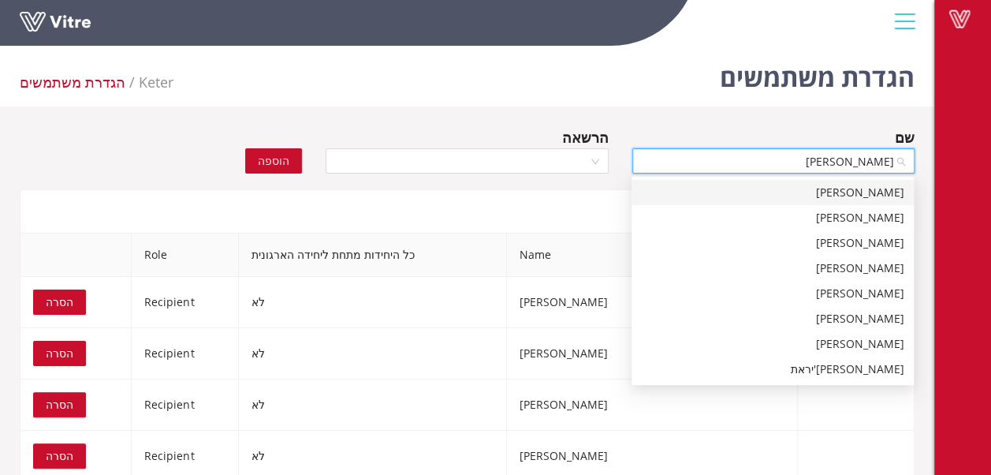
type input "אחמד א"
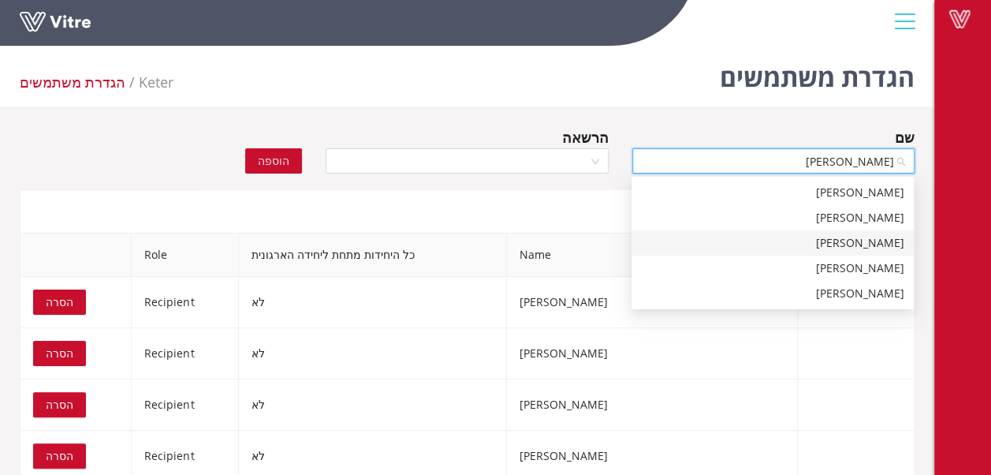
click at [838, 245] on div "[PERSON_NAME]" at bounding box center [772, 242] width 263 height 17
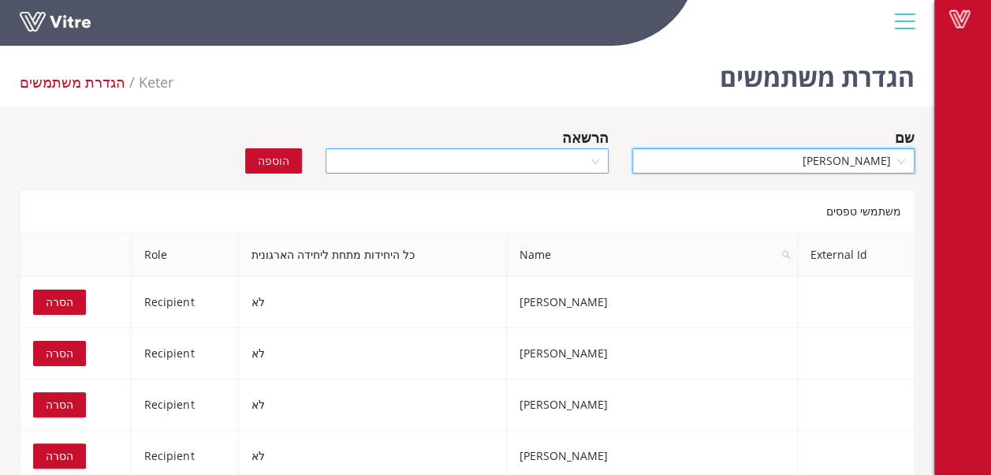
click at [596, 162] on div at bounding box center [467, 160] width 282 height 25
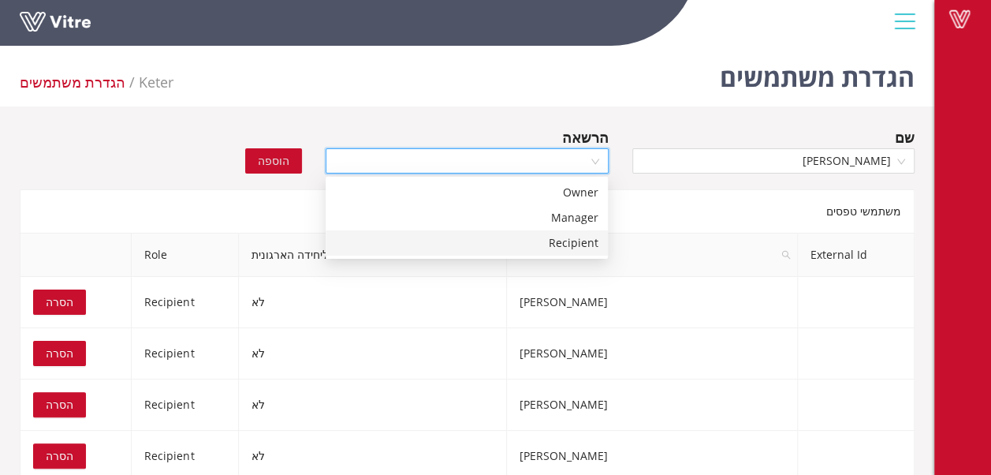
click at [573, 240] on div "Recipient" at bounding box center [466, 242] width 263 height 17
drag, startPoint x: 285, startPoint y: 159, endPoint x: 267, endPoint y: 162, distance: 19.2
click at [285, 159] on span "הוספה" at bounding box center [274, 160] width 32 height 17
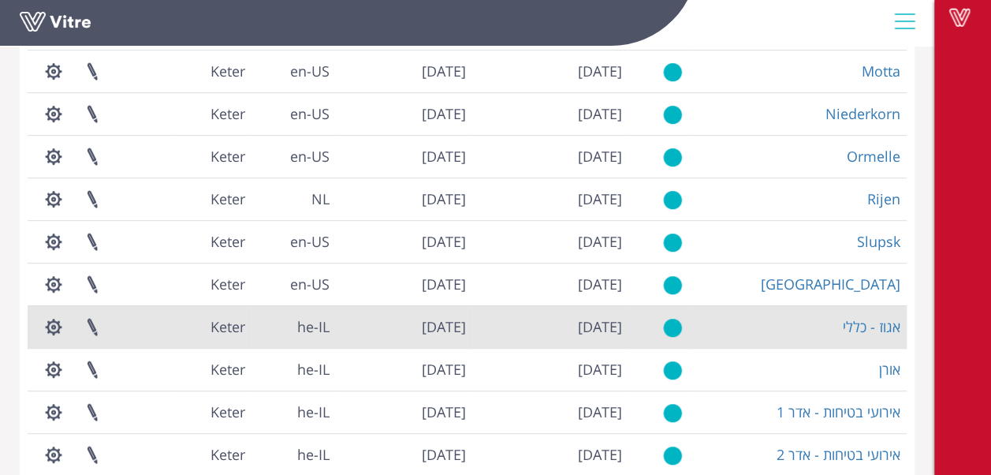
scroll to position [431, 0]
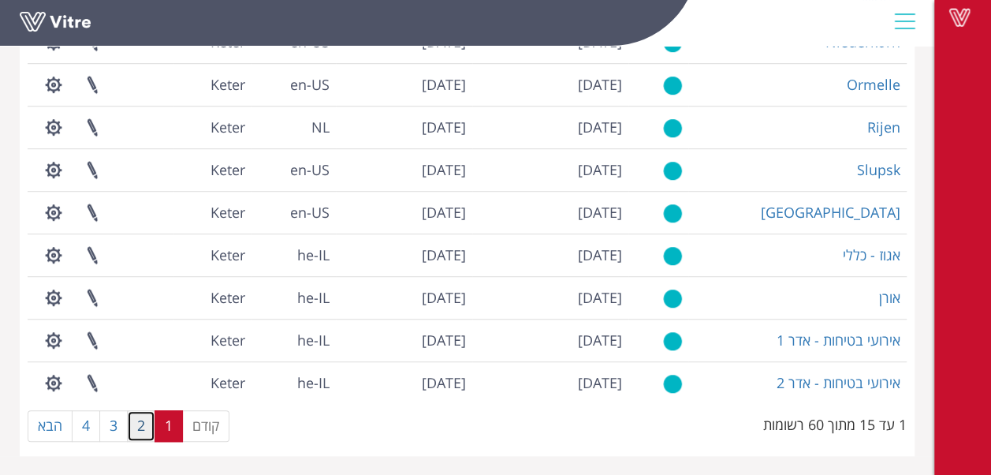
click at [141, 426] on link "2" at bounding box center [141, 426] width 28 height 32
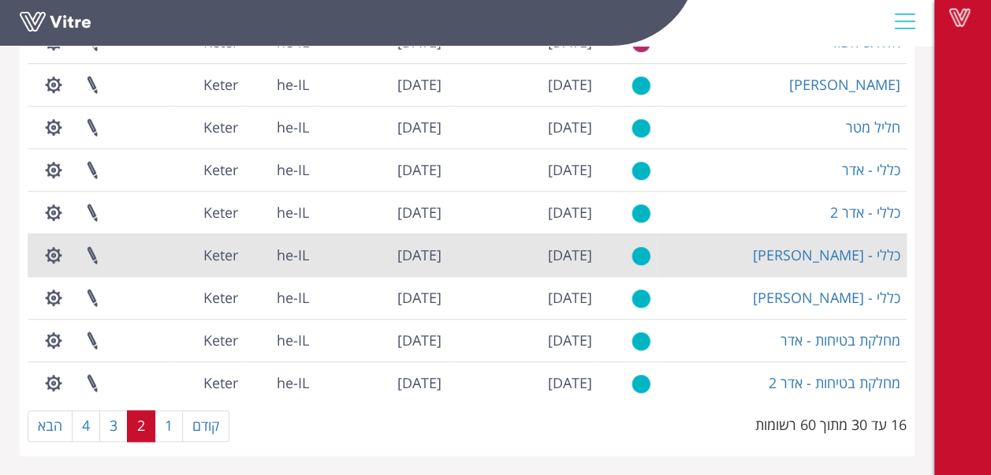
scroll to position [274, 0]
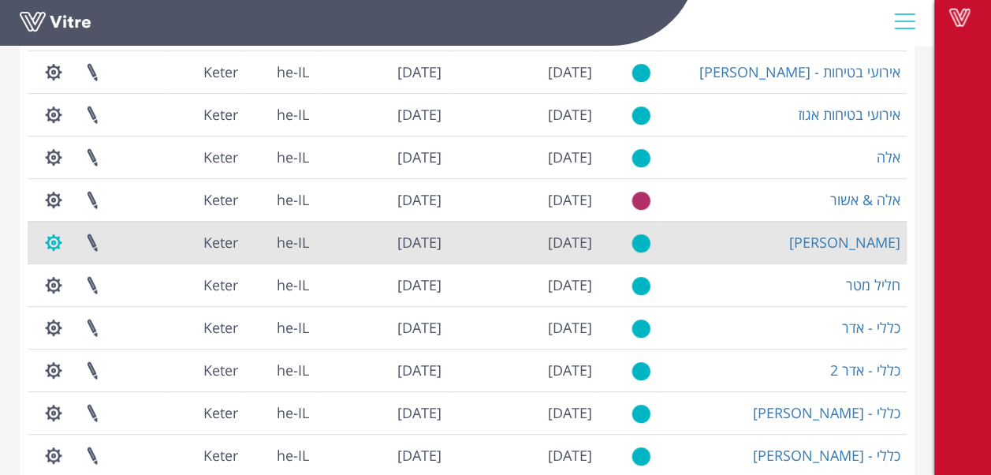
click at [58, 246] on button "button" at bounding box center [53, 243] width 39 height 42
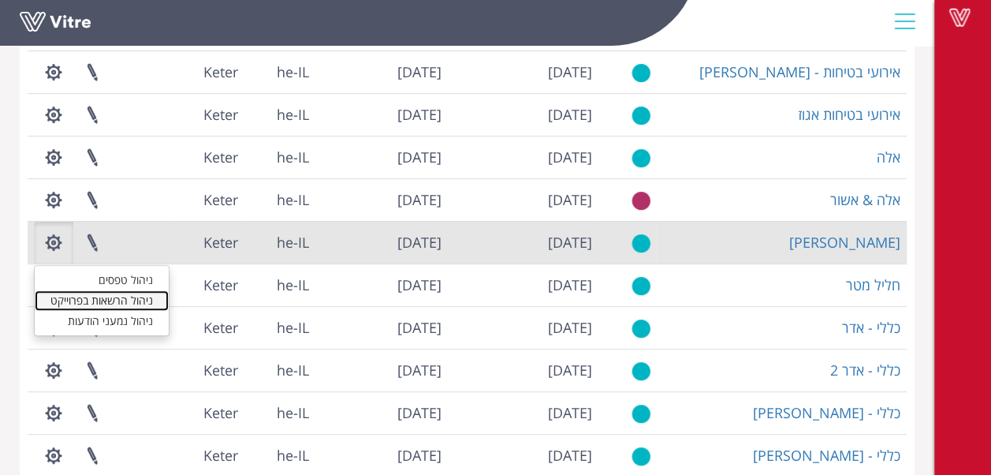
click at [117, 303] on link "ניהול הרשאות בפרוייקט" at bounding box center [102, 300] width 134 height 21
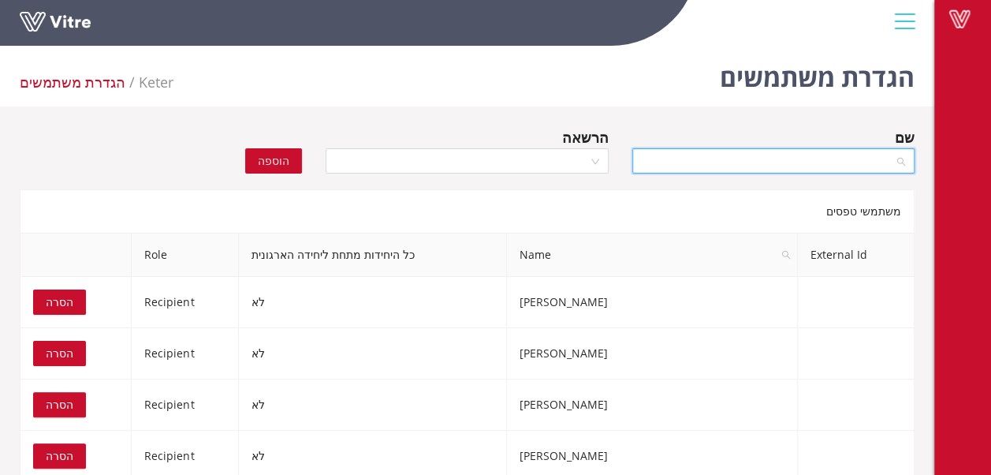
click at [795, 162] on input "search" at bounding box center [768, 161] width 252 height 24
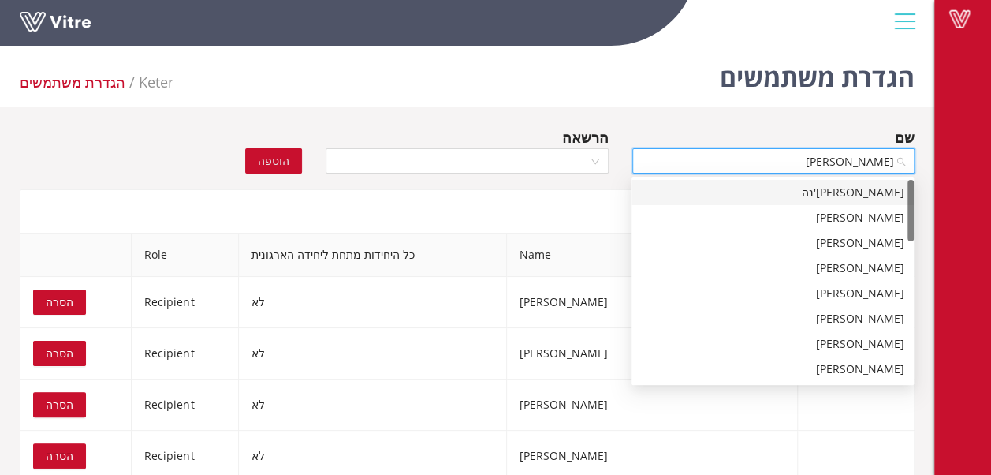
type input "[PERSON_NAME]"
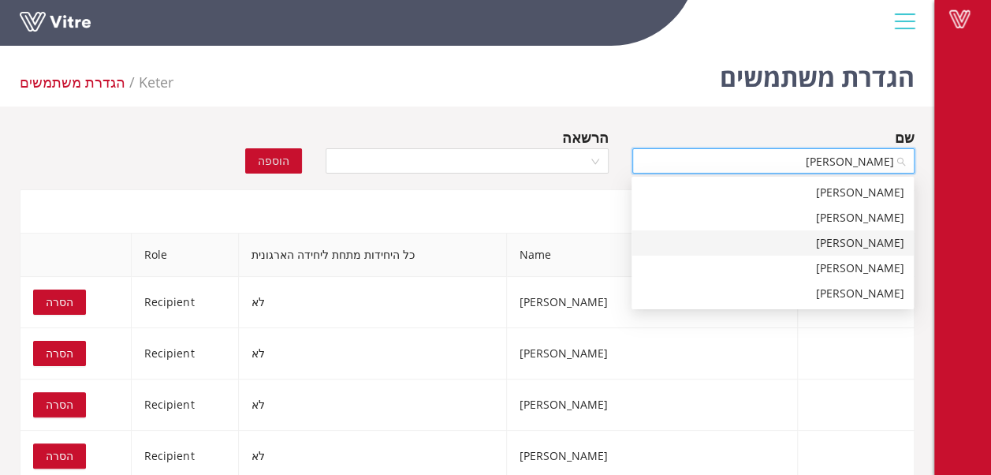
drag, startPoint x: 852, startPoint y: 245, endPoint x: 815, endPoint y: 233, distance: 38.9
click at [846, 244] on div "[PERSON_NAME]" at bounding box center [772, 242] width 263 height 17
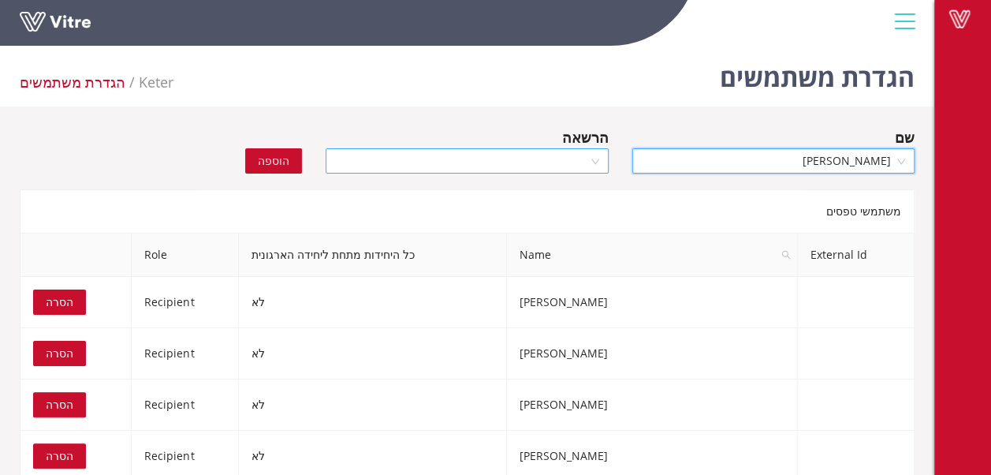
click at [593, 160] on div at bounding box center [467, 160] width 282 height 25
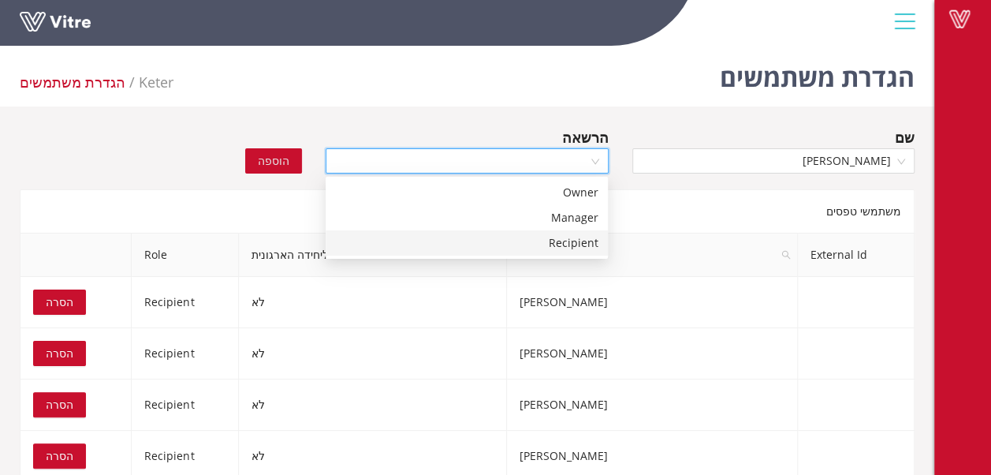
click at [577, 241] on div "Recipient" at bounding box center [466, 242] width 263 height 17
drag, startPoint x: 295, startPoint y: 163, endPoint x: 286, endPoint y: 163, distance: 8.7
click at [294, 163] on button "הוספה" at bounding box center [273, 160] width 57 height 25
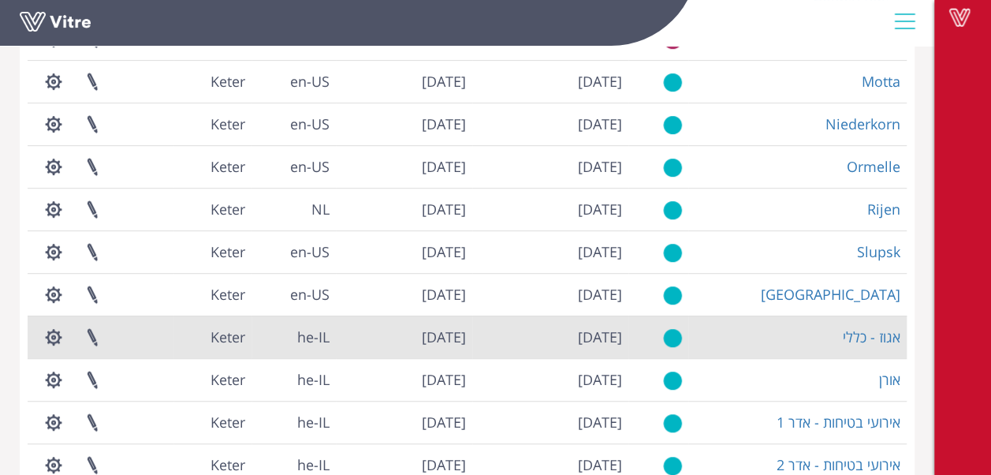
scroll to position [431, 0]
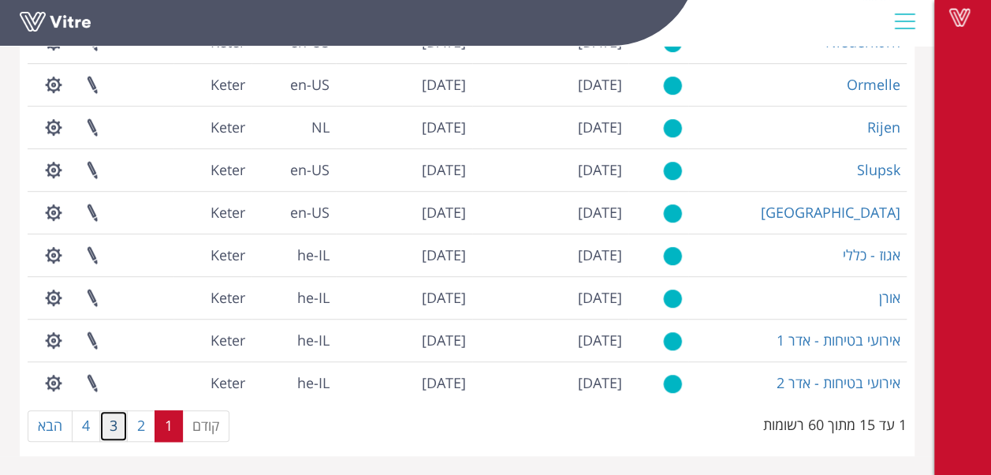
click at [112, 424] on link "3" at bounding box center [113, 426] width 28 height 32
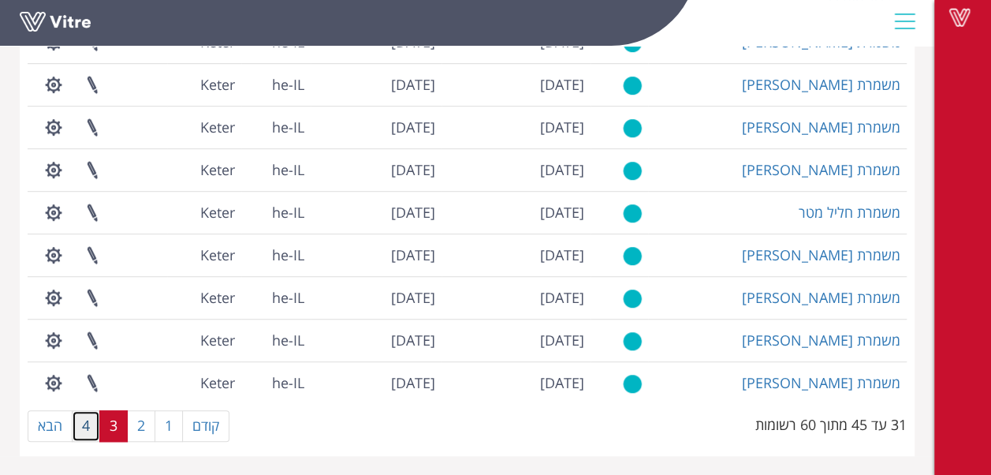
click at [87, 423] on link "4" at bounding box center [86, 426] width 28 height 32
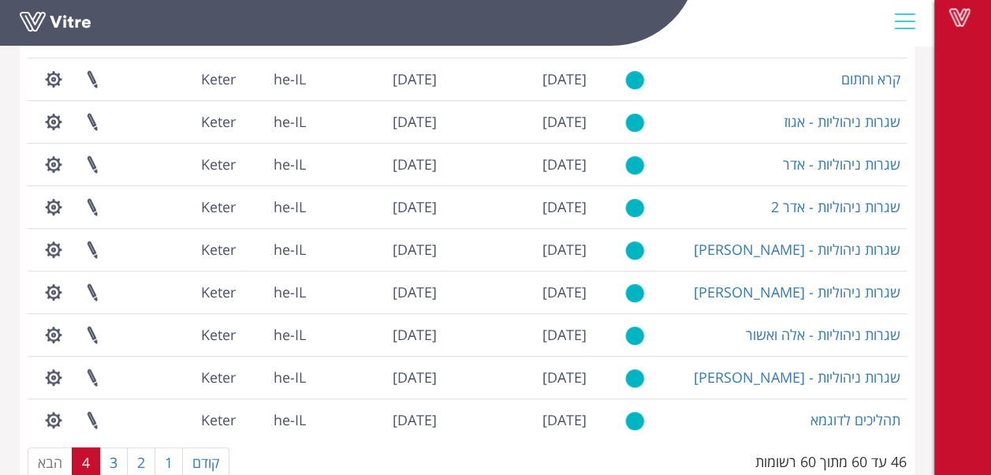
scroll to position [315, 0]
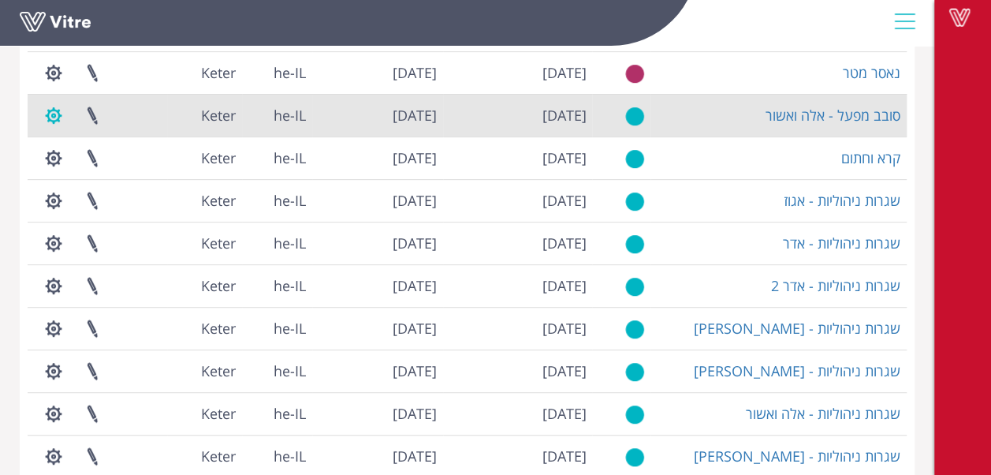
click at [58, 118] on button "button" at bounding box center [53, 116] width 39 height 42
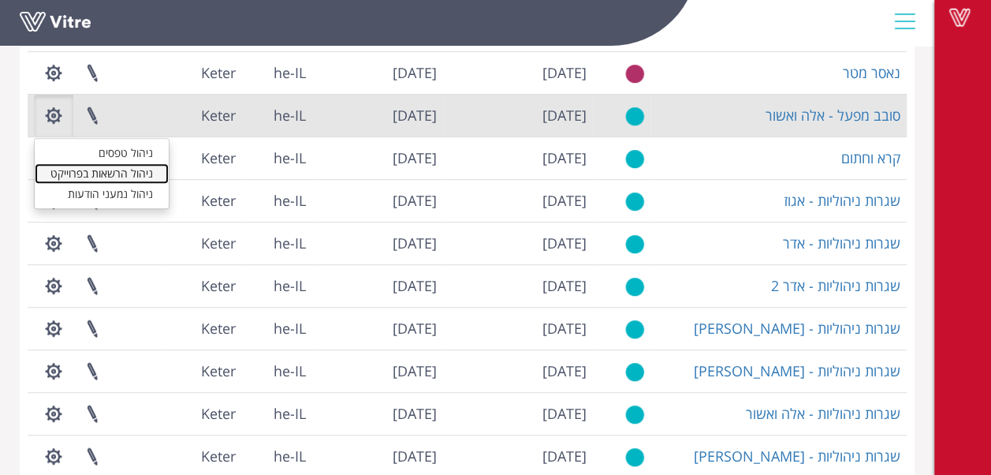
click at [103, 174] on link "ניהול הרשאות בפרוייקט" at bounding box center [102, 173] width 134 height 21
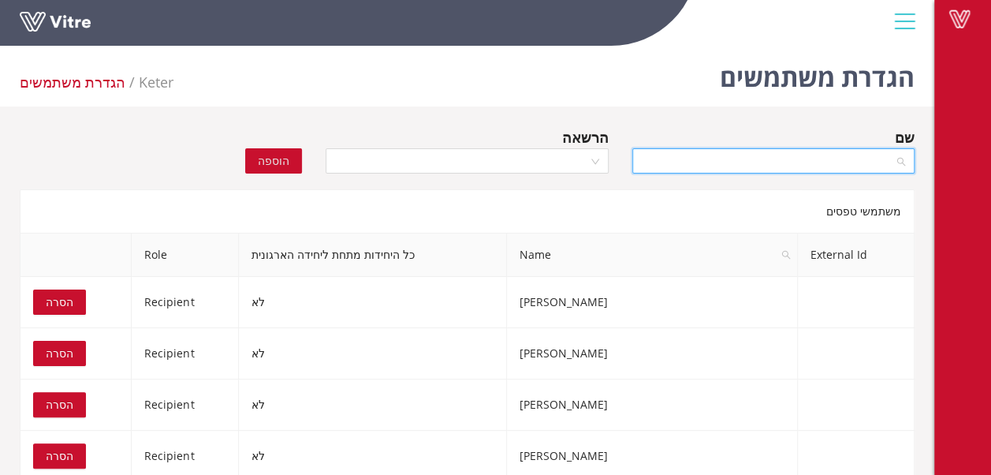
click at [742, 153] on input "search" at bounding box center [768, 161] width 252 height 24
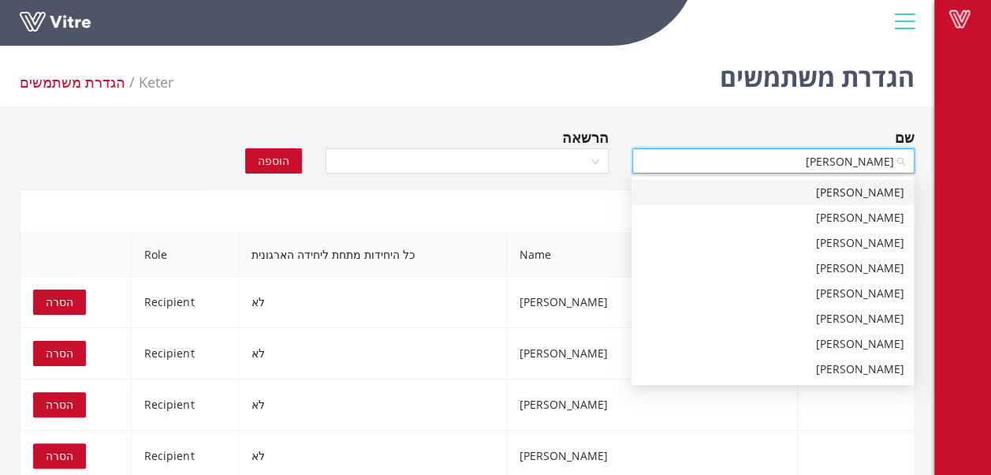
type input "אחמד א"
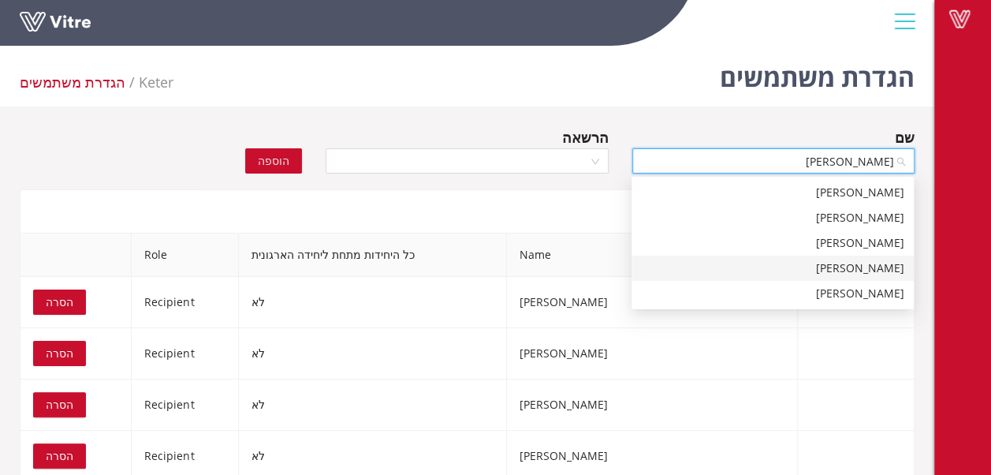
click at [868, 269] on div "אחמד אדאח" at bounding box center [772, 267] width 263 height 17
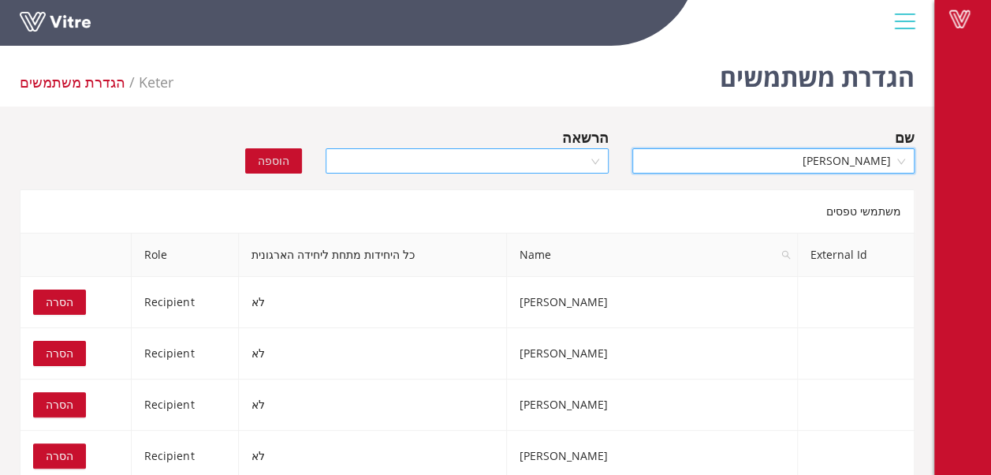
click at [595, 161] on div at bounding box center [467, 160] width 282 height 25
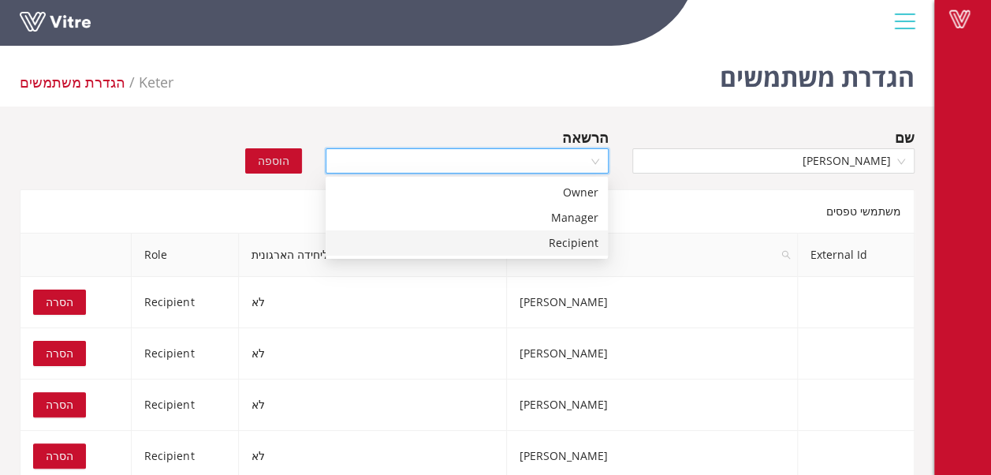
drag, startPoint x: 582, startPoint y: 243, endPoint x: 571, endPoint y: 235, distance: 13.6
click at [577, 240] on div "Recipient" at bounding box center [466, 242] width 263 height 17
click at [265, 164] on span "הוספה" at bounding box center [274, 160] width 32 height 17
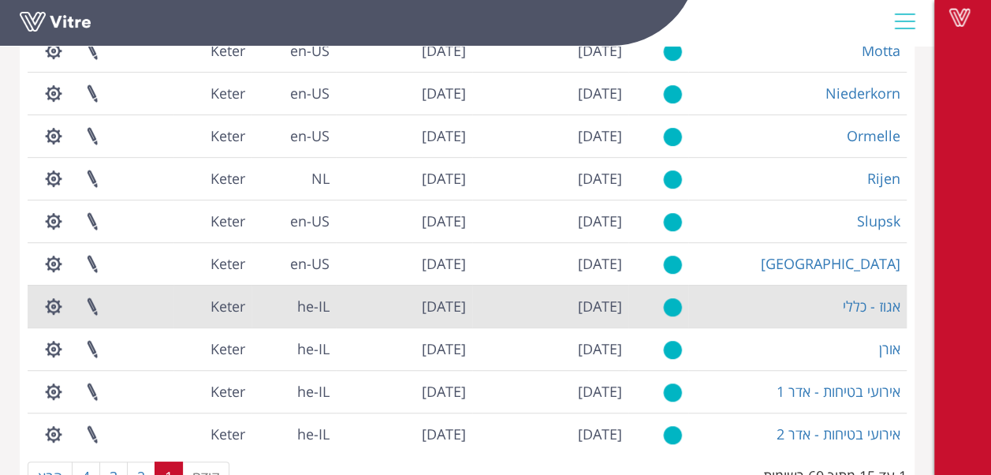
scroll to position [431, 0]
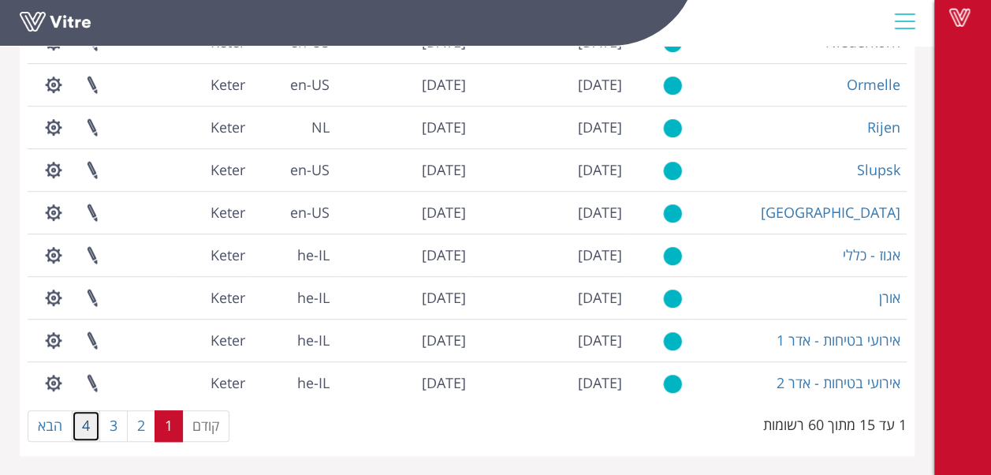
click at [85, 428] on link "4" at bounding box center [86, 426] width 28 height 32
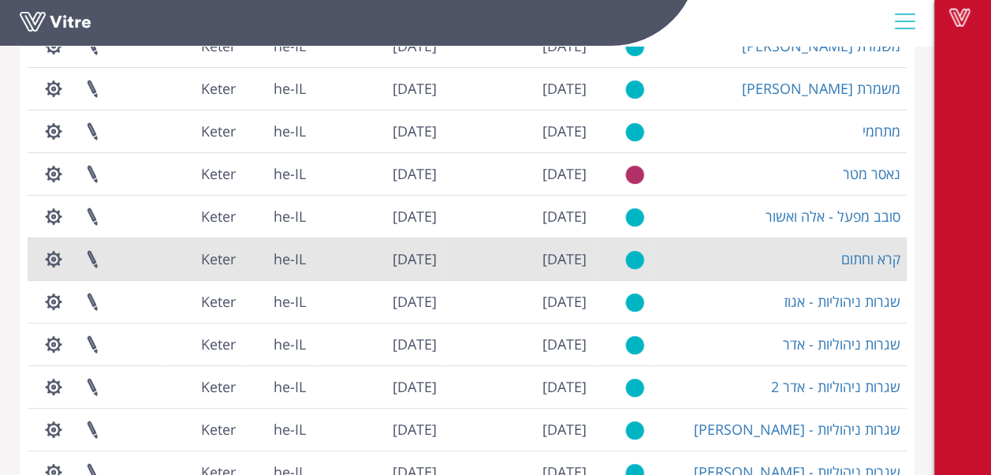
scroll to position [195, 0]
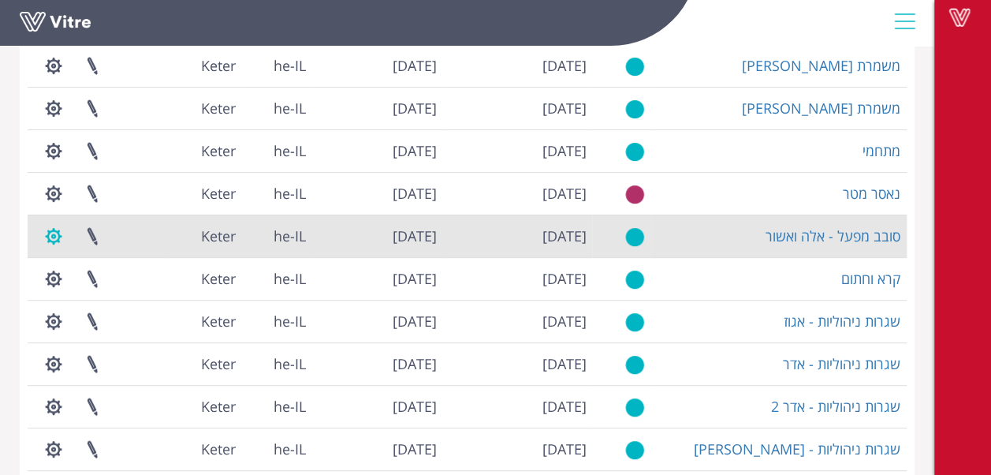
click at [63, 242] on button "button" at bounding box center [53, 236] width 39 height 42
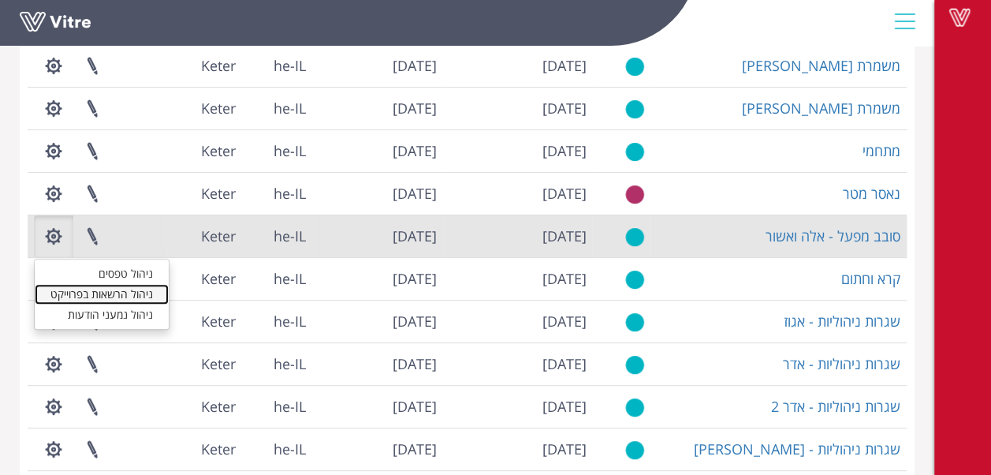
click at [123, 290] on link "ניהול הרשאות בפרוייקט" at bounding box center [102, 294] width 134 height 21
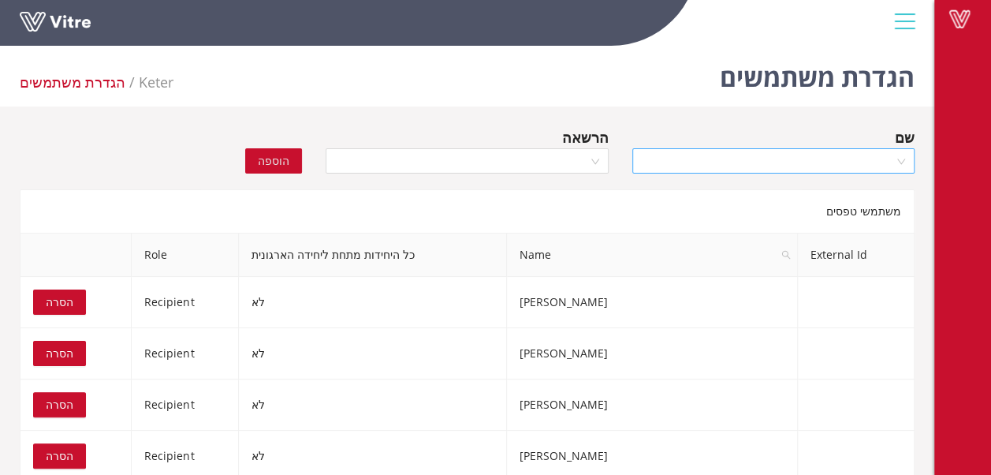
click at [804, 156] on input "search" at bounding box center [768, 161] width 252 height 24
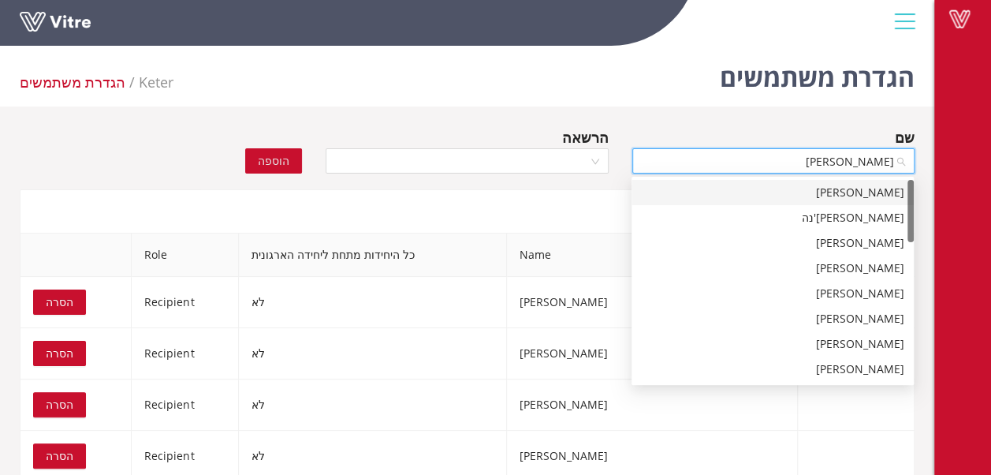
type input "[PERSON_NAME]"
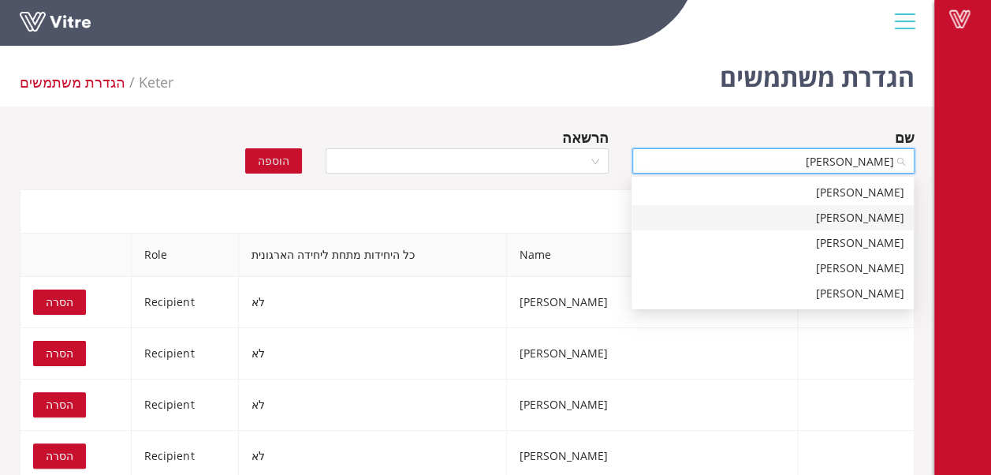
click at [862, 216] on div "אחמד אדאח" at bounding box center [772, 217] width 263 height 17
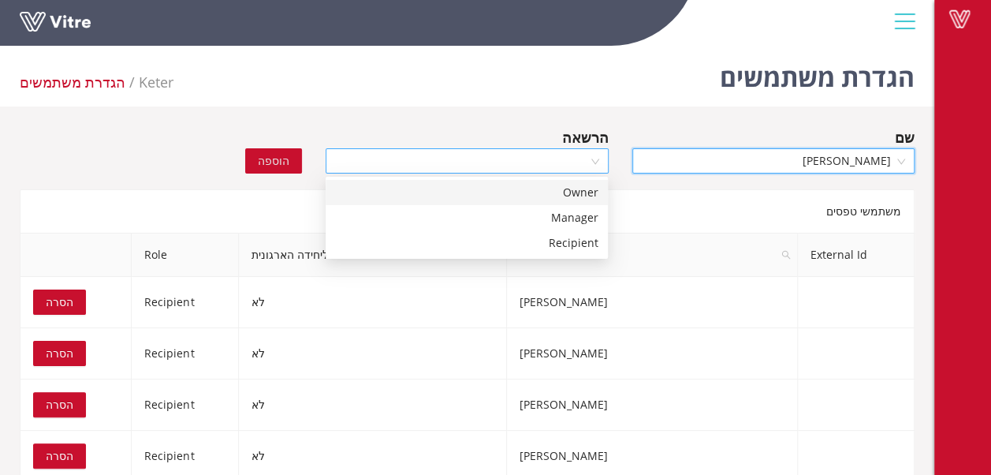
click at [595, 162] on div at bounding box center [467, 160] width 282 height 25
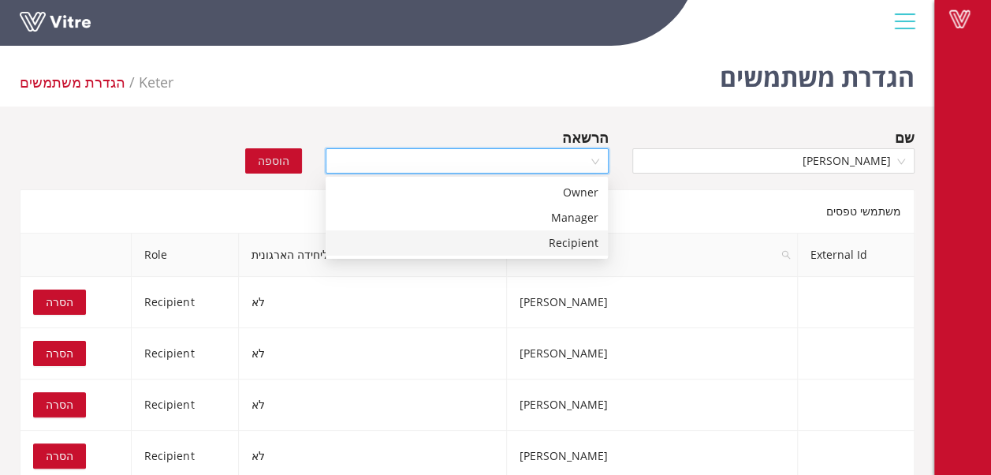
drag, startPoint x: 582, startPoint y: 241, endPoint x: 486, endPoint y: 230, distance: 96.8
click at [577, 240] on div "Recipient" at bounding box center [466, 242] width 263 height 17
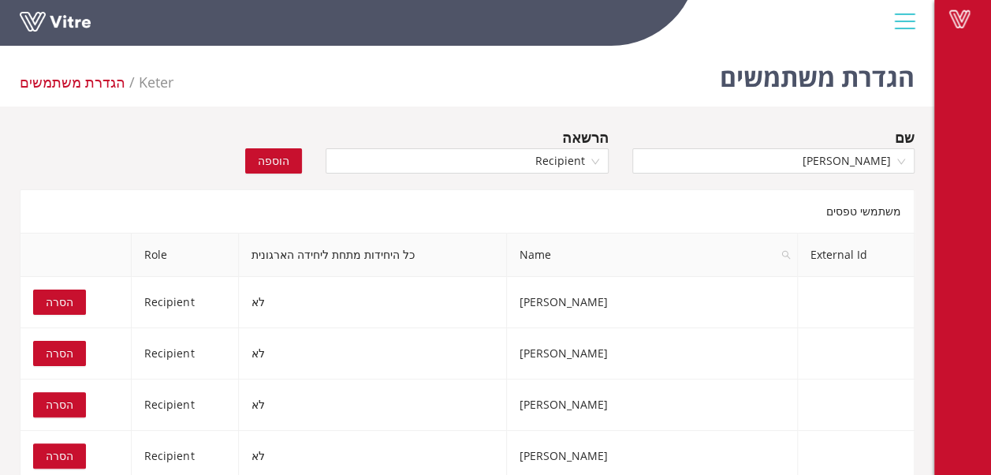
click at [280, 163] on span "הוספה" at bounding box center [274, 160] width 32 height 17
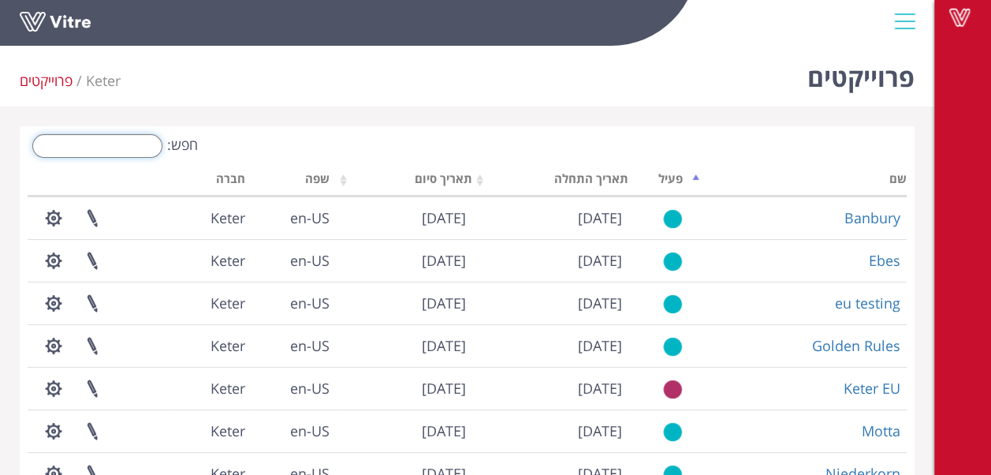
click at [123, 147] on input "חפש:" at bounding box center [97, 146] width 130 height 24
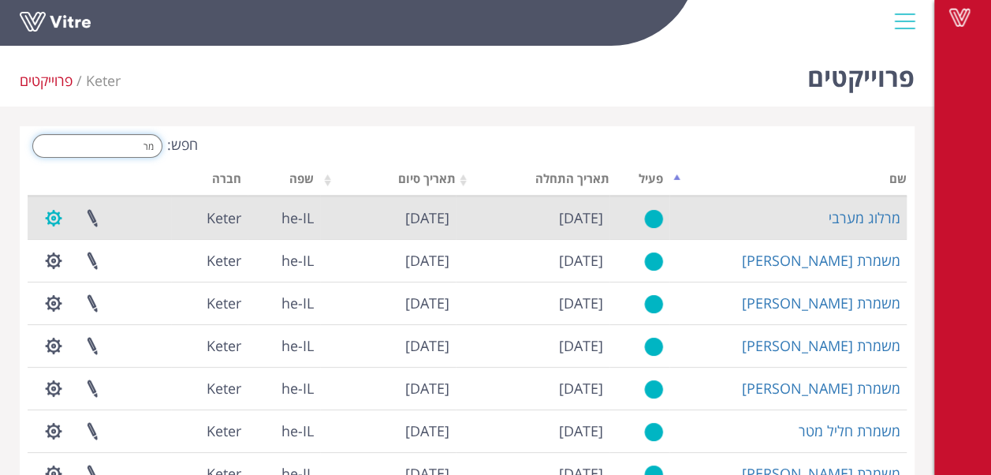
type input "מר"
click at [62, 213] on button "button" at bounding box center [53, 218] width 39 height 42
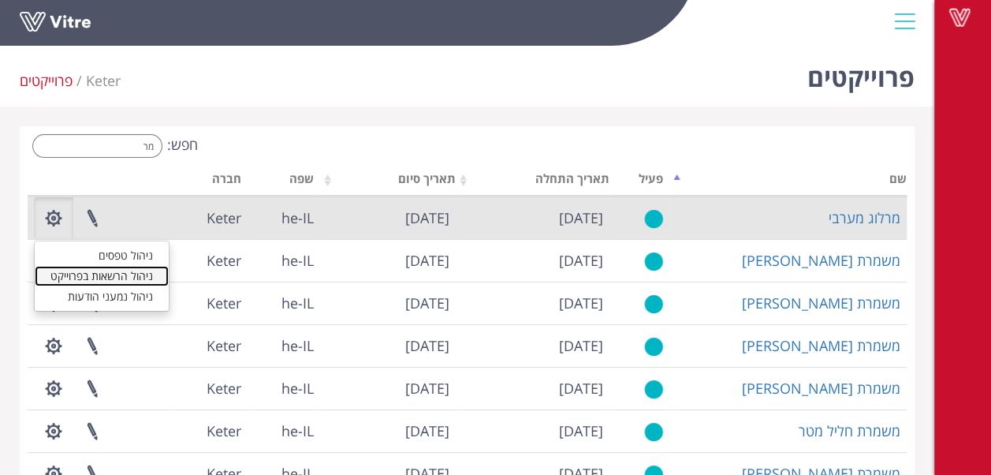
click at [119, 279] on link "ניהול הרשאות בפרוייקט" at bounding box center [102, 276] width 134 height 21
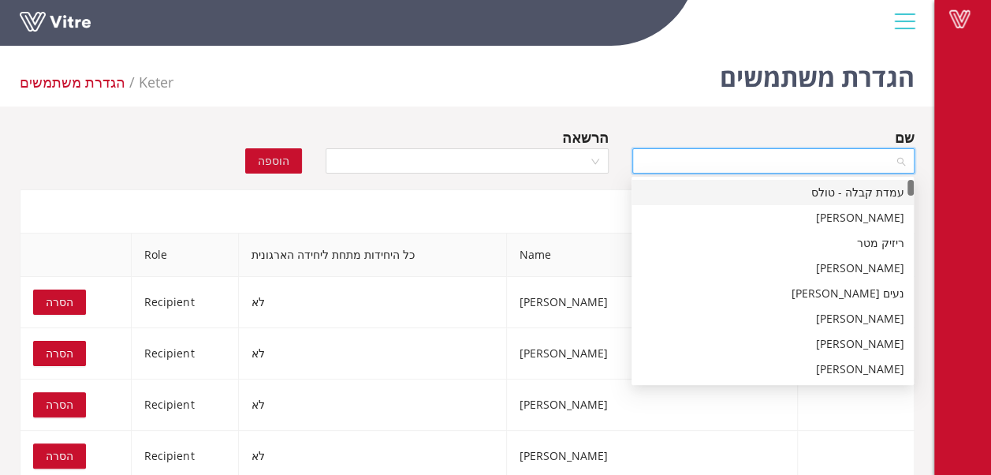
click at [819, 161] on input "search" at bounding box center [768, 161] width 252 height 24
type input "[PERSON_NAME]"
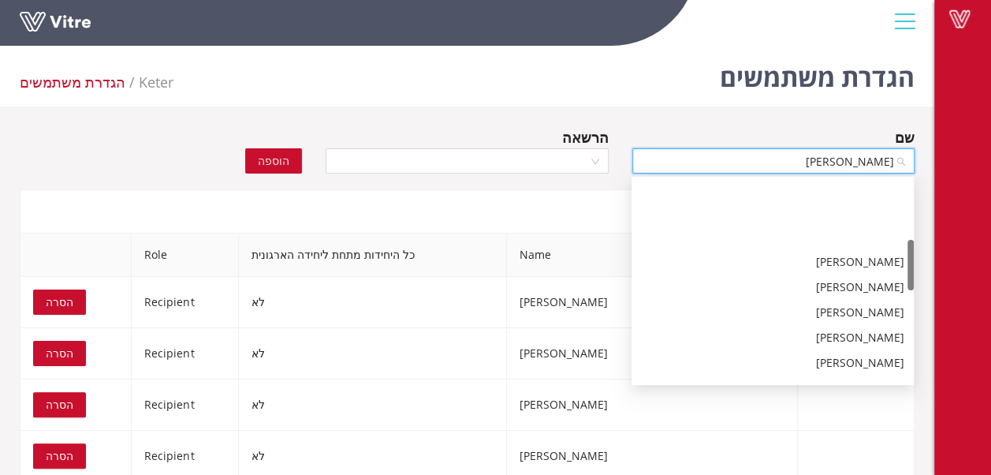
scroll to position [315, 0]
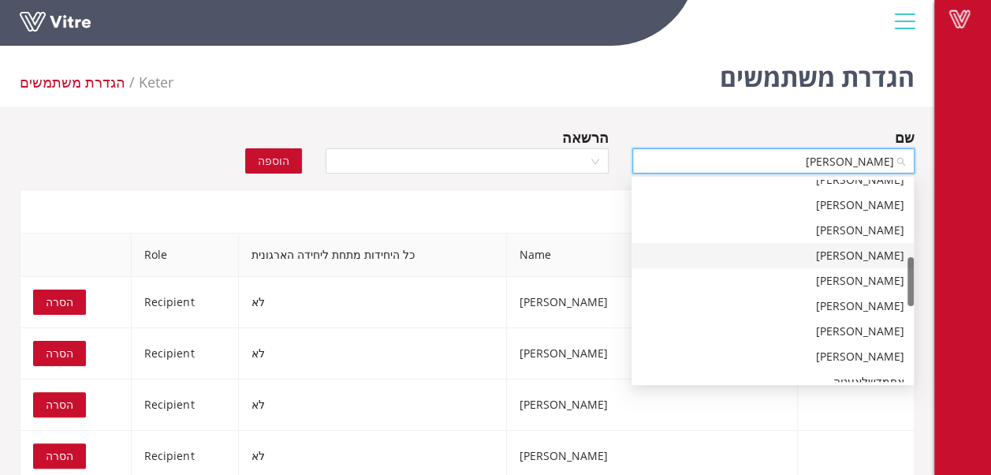
click at [864, 254] on div "[PERSON_NAME]" at bounding box center [772, 255] width 263 height 17
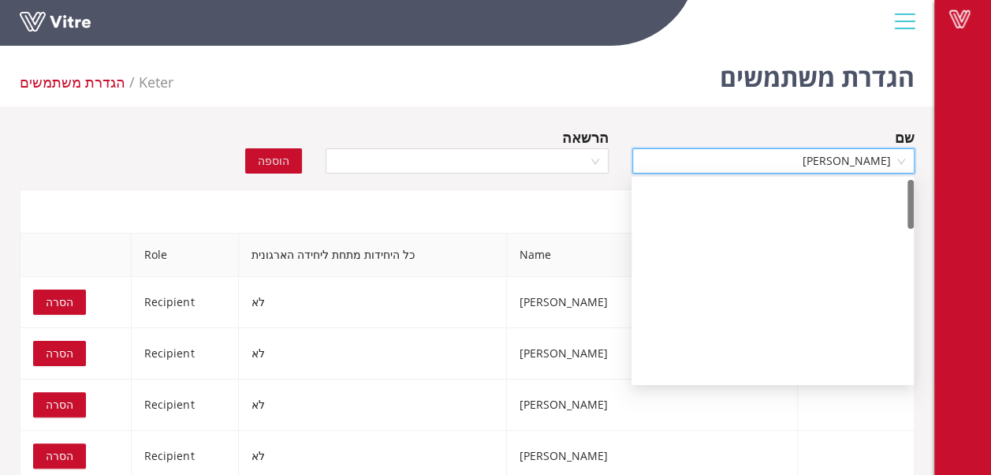
scroll to position [0, 0]
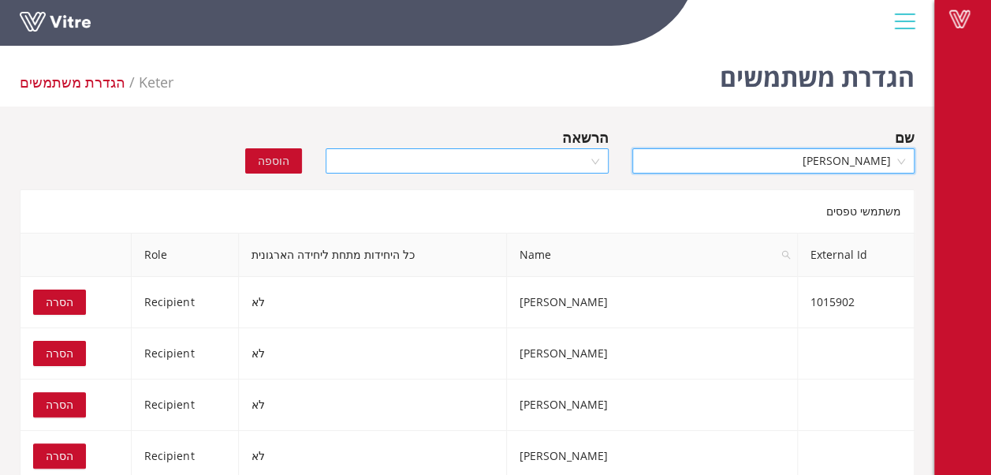
click at [603, 161] on div at bounding box center [467, 160] width 282 height 25
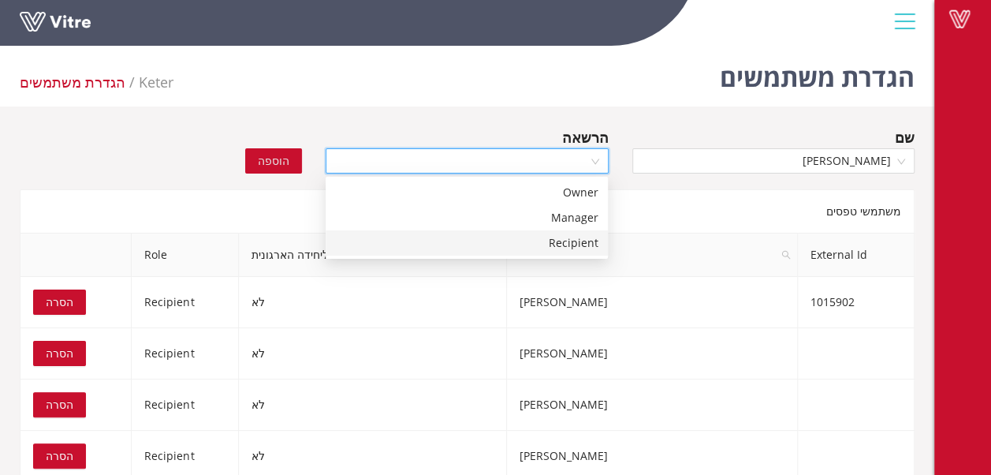
drag, startPoint x: 571, startPoint y: 243, endPoint x: 459, endPoint y: 233, distance: 112.4
click at [567, 243] on div "Recipient" at bounding box center [466, 242] width 263 height 17
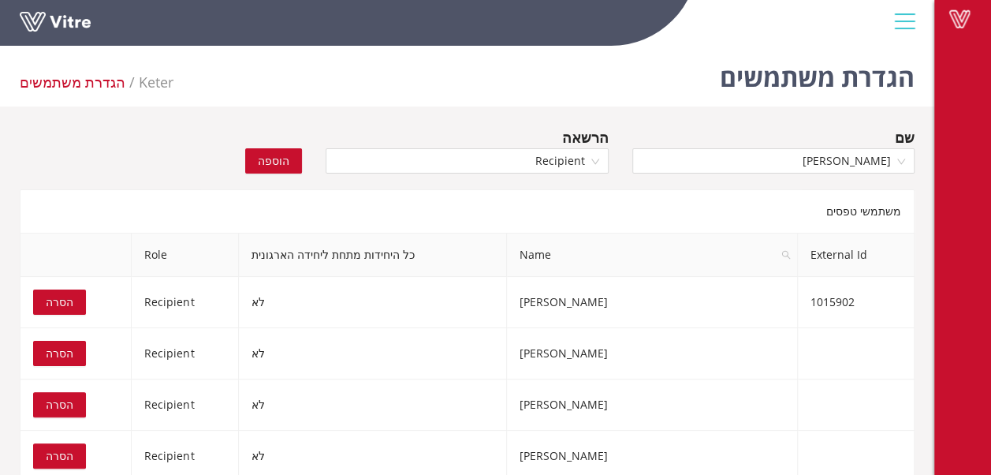
click at [280, 158] on span "הוספה" at bounding box center [274, 160] width 32 height 17
